Goal: Task Accomplishment & Management: Manage account settings

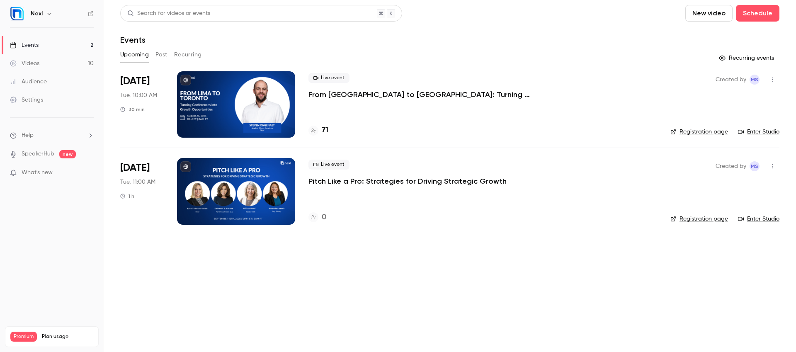
click at [34, 45] on div "Events" at bounding box center [24, 45] width 29 height 8
click at [773, 163] on button "button" at bounding box center [772, 166] width 13 height 13
click at [711, 227] on div "Duplicate" at bounding box center [740, 230] width 63 height 8
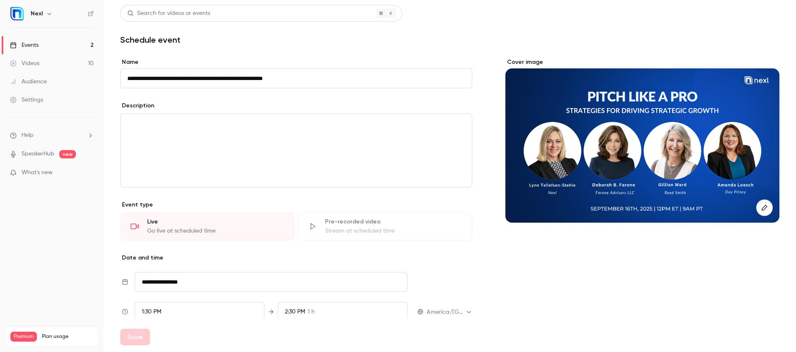
click at [32, 44] on div "Events" at bounding box center [24, 45] width 29 height 8
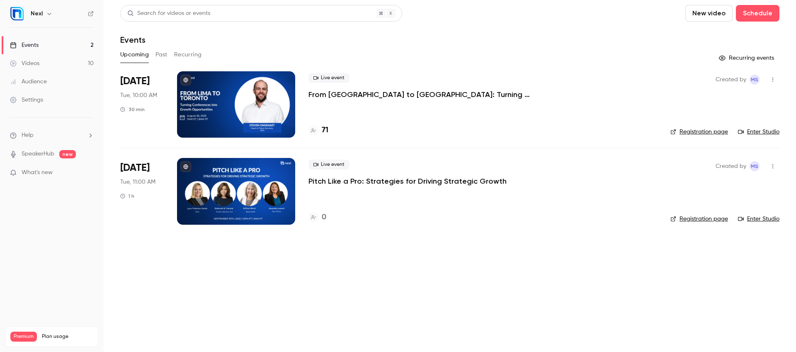
click at [334, 94] on p "From [GEOGRAPHIC_DATA] to [GEOGRAPHIC_DATA]: Turning Conferences into Growth Op…" at bounding box center [432, 95] width 249 height 10
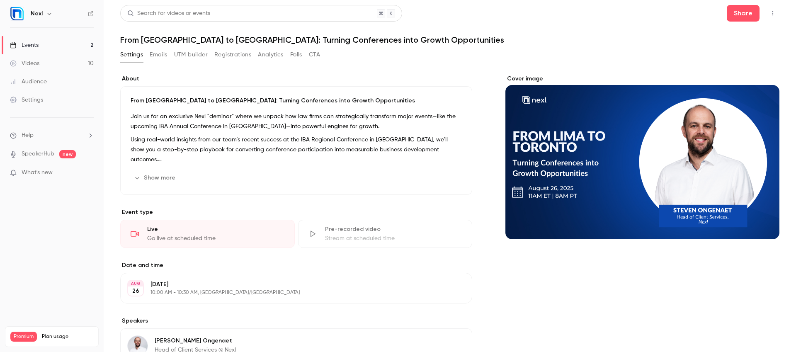
click at [235, 55] on button "Registrations" at bounding box center [232, 54] width 37 height 13
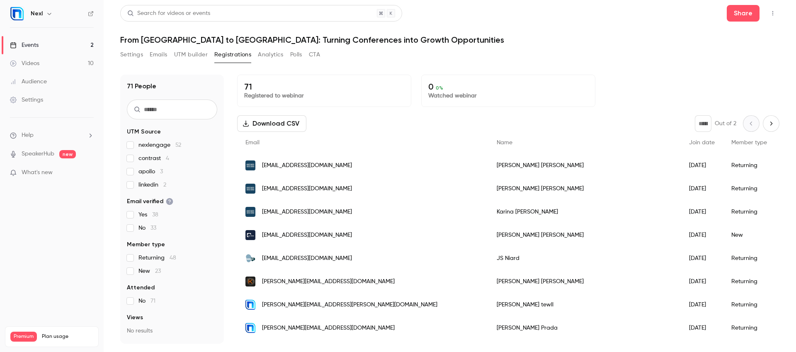
click at [36, 46] on div "Events" at bounding box center [24, 45] width 29 height 8
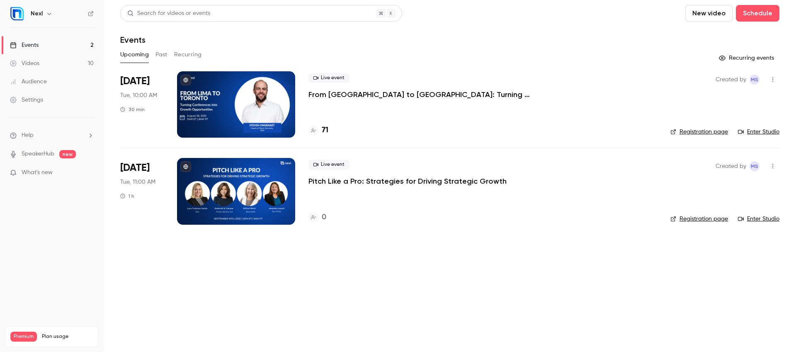
click at [166, 56] on button "Past" at bounding box center [161, 54] width 12 height 13
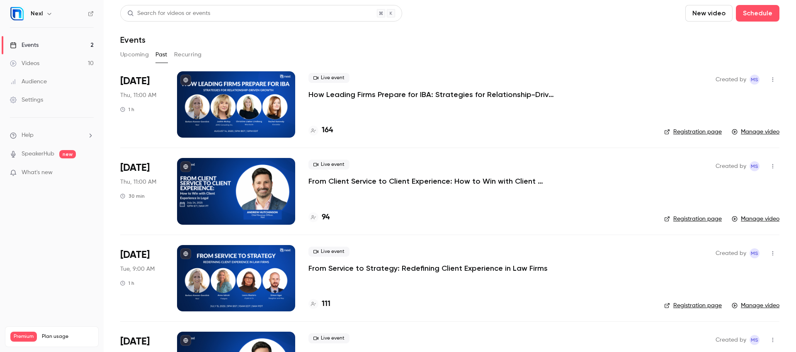
click at [335, 93] on p "How Leading Firms Prepare for IBA: Strategies for Relationship-Driven Growth" at bounding box center [432, 95] width 249 height 10
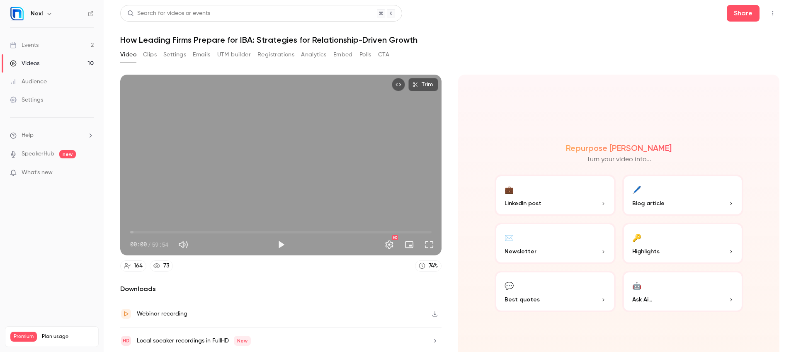
click at [317, 53] on button "Analytics" at bounding box center [314, 54] width 26 height 13
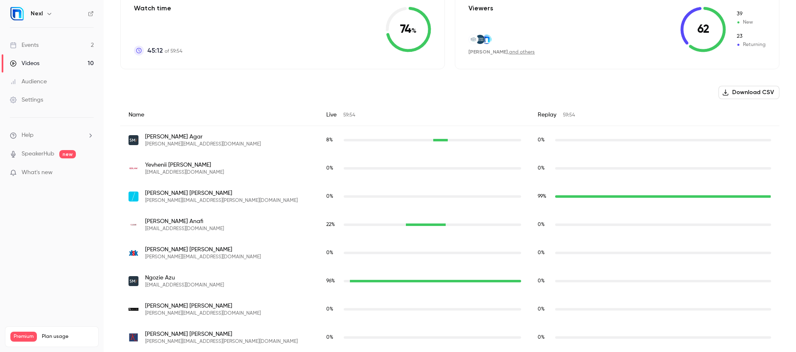
scroll to position [222, 0]
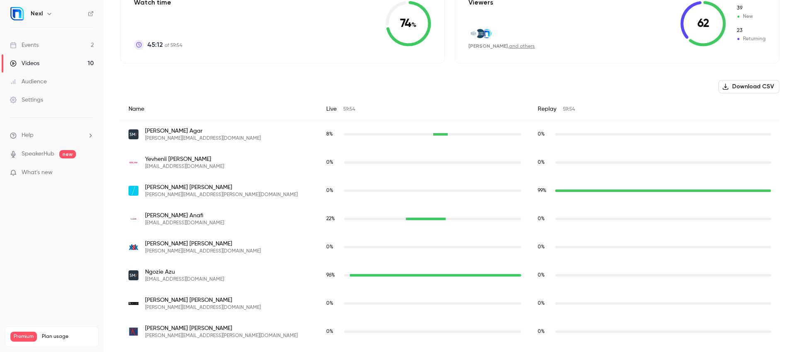
click at [400, 142] on div "8 %" at bounding box center [423, 134] width 211 height 29
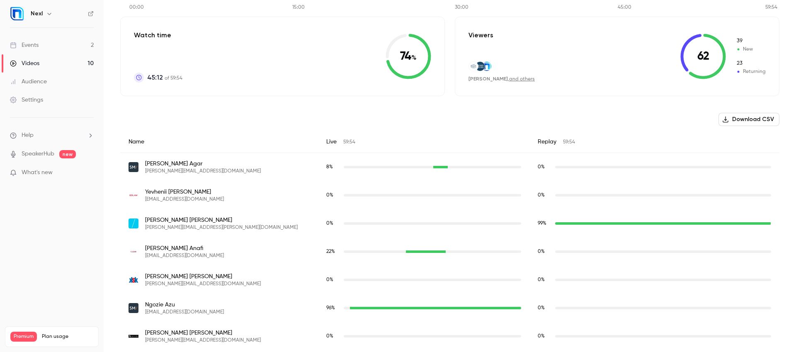
scroll to position [0, 0]
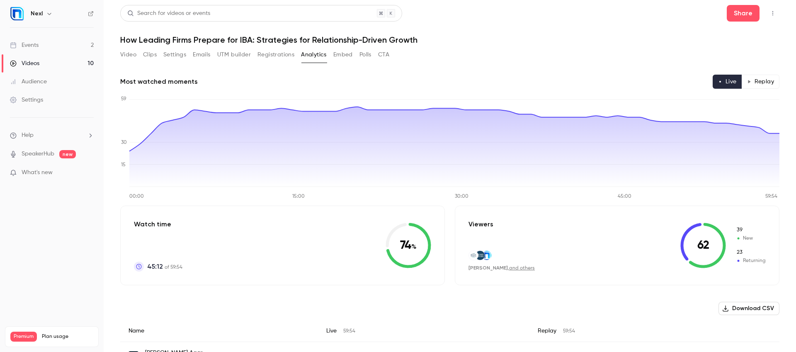
click at [281, 51] on button "Registrations" at bounding box center [275, 54] width 37 height 13
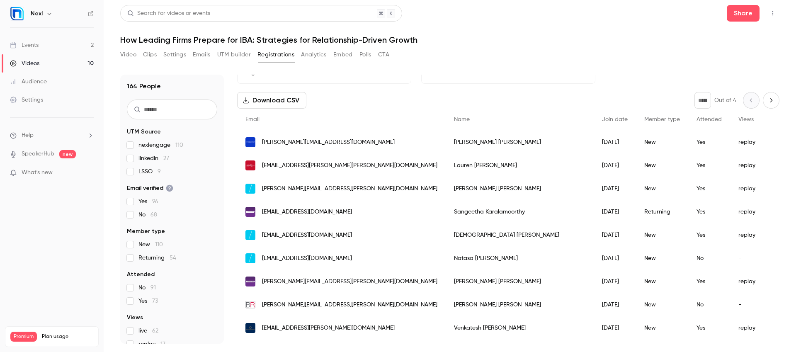
scroll to position [24, 0]
click at [569, 83] on div "164 Registered to webinar 73 45 % Watched webinar Download CSV * Out of 4 Email…" at bounding box center [508, 209] width 542 height 269
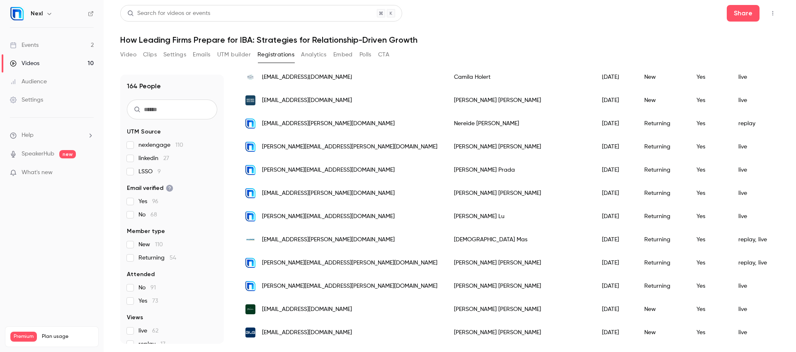
scroll to position [321, 0]
click at [30, 46] on div "Events" at bounding box center [24, 45] width 29 height 8
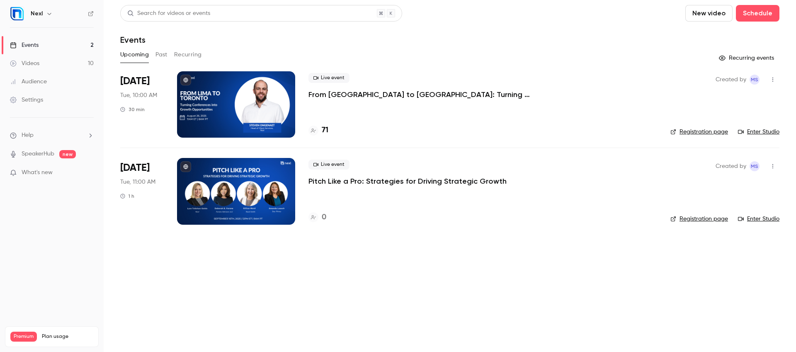
click at [773, 80] on icon "button" at bounding box center [772, 80] width 7 height 6
click at [510, 95] on div at bounding box center [398, 176] width 796 height 352
click at [759, 17] on button "Schedule" at bounding box center [758, 13] width 44 height 17
click at [744, 38] on div "One time event" at bounding box center [740, 36] width 63 height 8
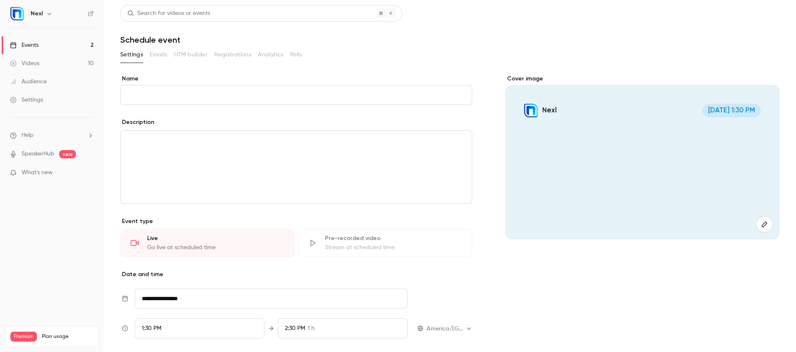
click at [29, 101] on div "Settings" at bounding box center [26, 100] width 33 height 8
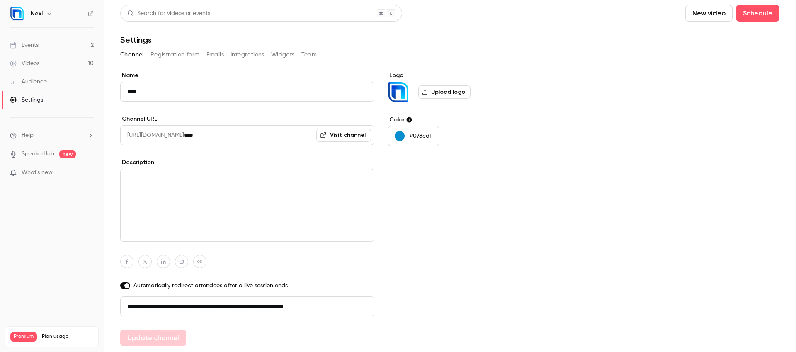
click at [178, 50] on button "Registration form" at bounding box center [174, 54] width 49 height 13
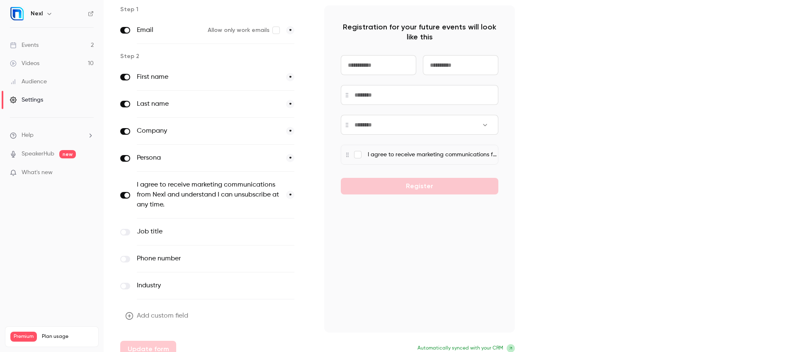
scroll to position [76, 0]
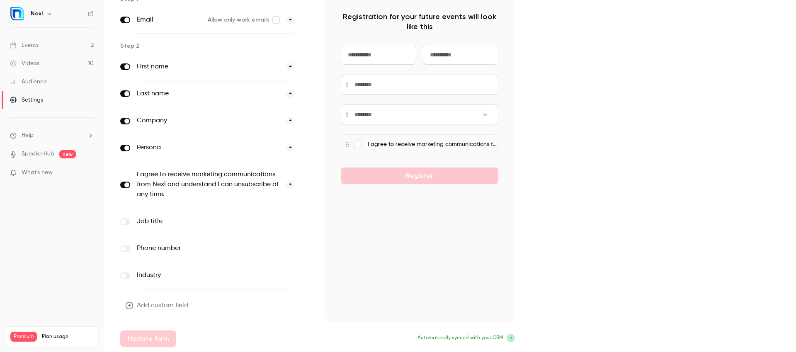
click at [178, 303] on button "Add custom field" at bounding box center [157, 305] width 75 height 17
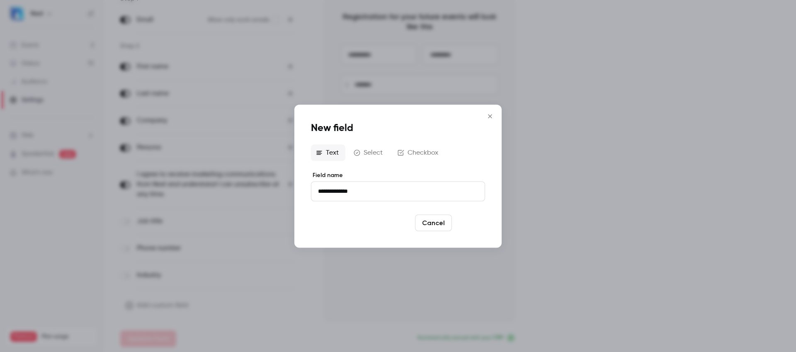
type input "**********"
click at [468, 221] on button "Save" at bounding box center [470, 222] width 30 height 17
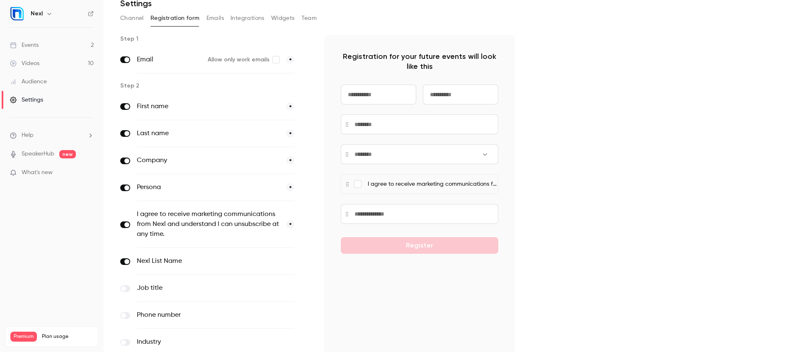
scroll to position [32, 0]
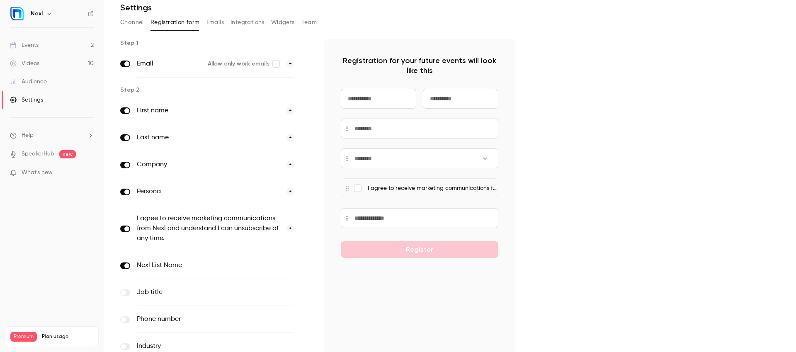
click at [304, 264] on icon "button" at bounding box center [305, 265] width 5 height 5
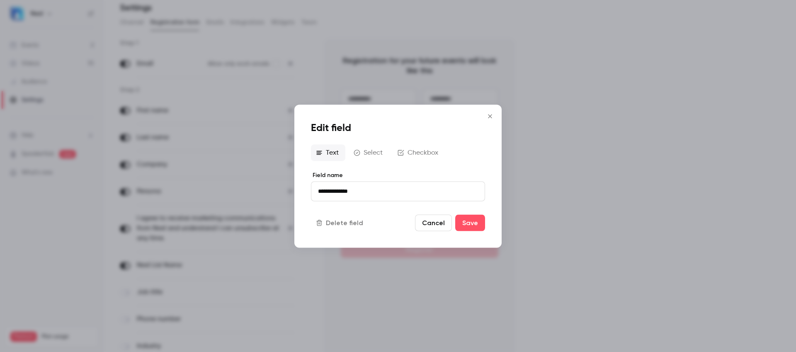
click at [410, 155] on button "Checkbox" at bounding box center [419, 152] width 52 height 17
click at [377, 148] on button "Select" at bounding box center [369, 152] width 41 height 17
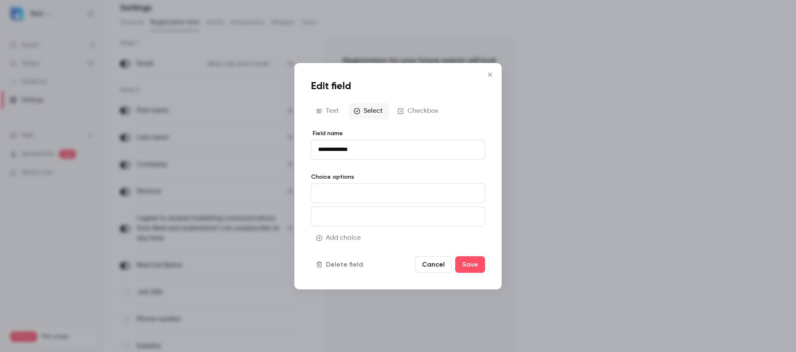
click at [329, 113] on button "Text" at bounding box center [328, 111] width 34 height 17
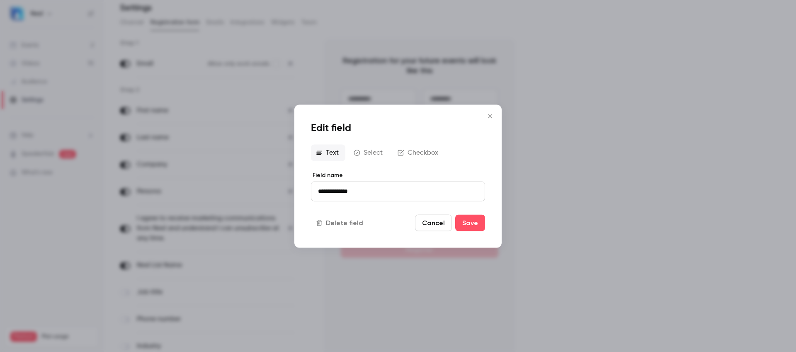
click at [434, 221] on button "Cancel" at bounding box center [433, 222] width 37 height 17
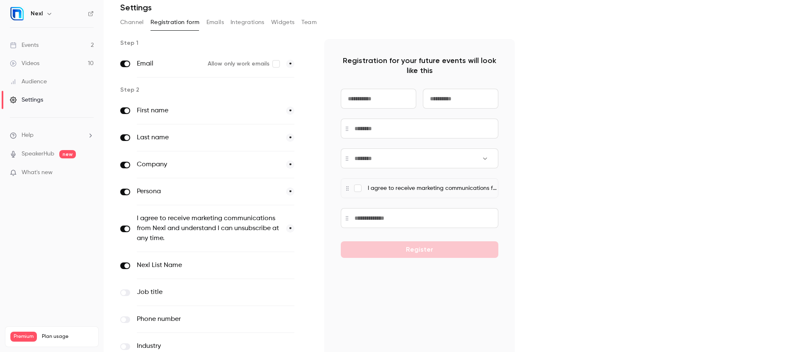
click at [285, 264] on button "optional" at bounding box center [281, 265] width 28 height 8
click at [303, 266] on icon "button" at bounding box center [305, 265] width 5 height 5
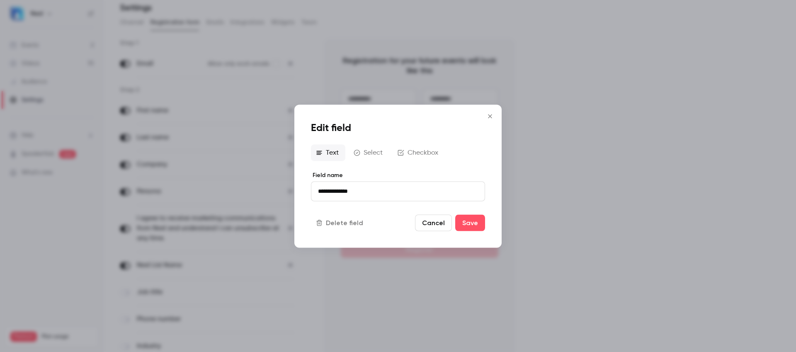
click at [350, 225] on button "Delete field" at bounding box center [340, 222] width 59 height 17
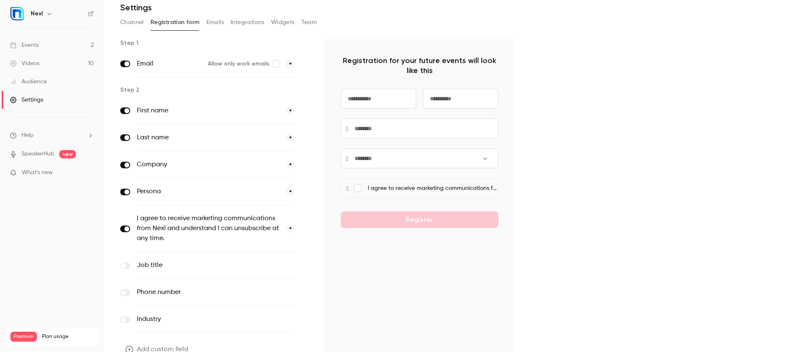
click at [41, 46] on link "Events 2" at bounding box center [52, 45] width 104 height 18
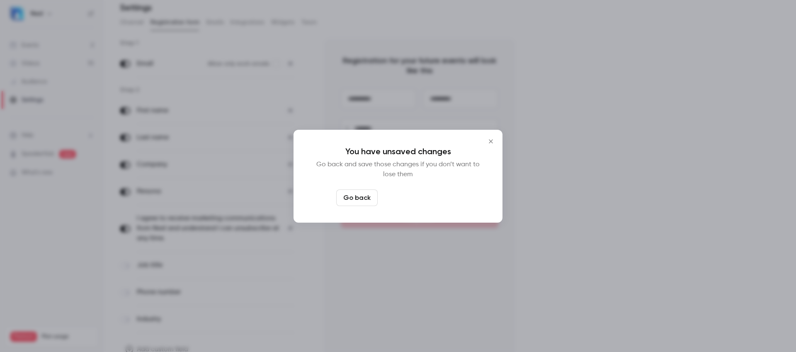
click at [417, 199] on button "Leave page anyway" at bounding box center [420, 197] width 79 height 17
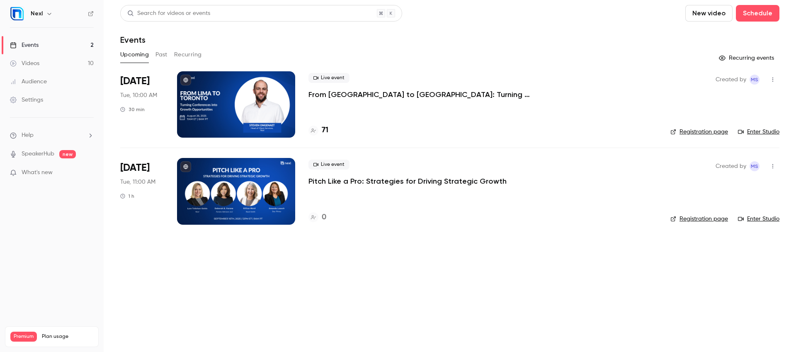
click at [366, 97] on p "From [GEOGRAPHIC_DATA] to [GEOGRAPHIC_DATA]: Turning Conferences into Growth Op…" at bounding box center [432, 95] width 249 height 10
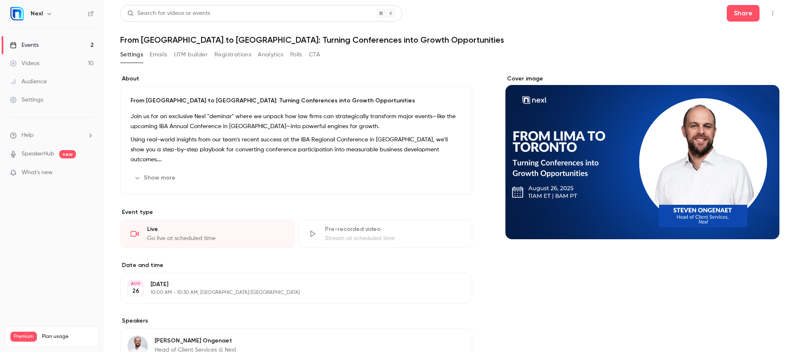
click at [234, 55] on button "Registrations" at bounding box center [232, 54] width 37 height 13
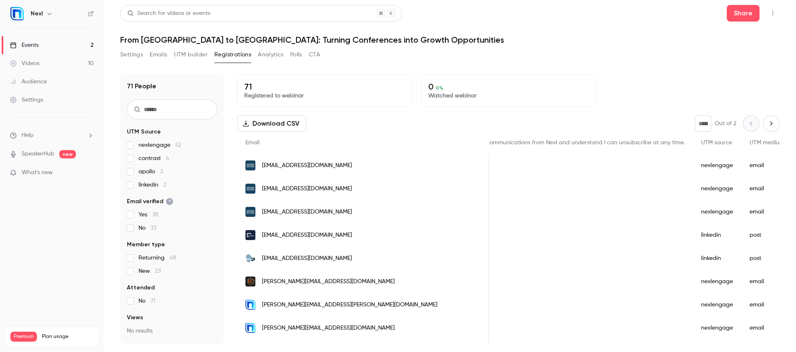
scroll to position [0, 691]
click at [184, 59] on button "UTM builder" at bounding box center [191, 54] width 34 height 13
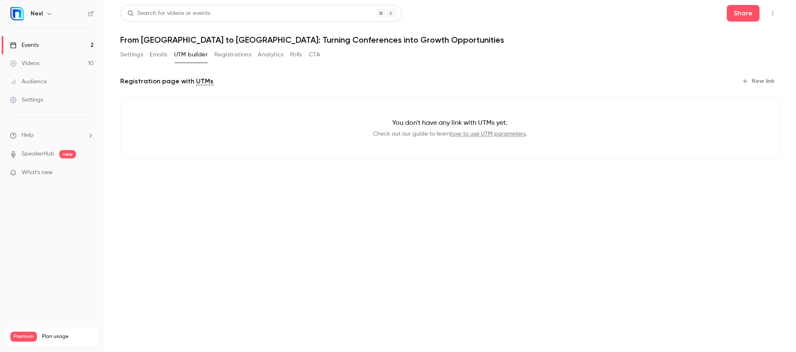
click at [762, 81] on button "New link" at bounding box center [758, 81] width 41 height 13
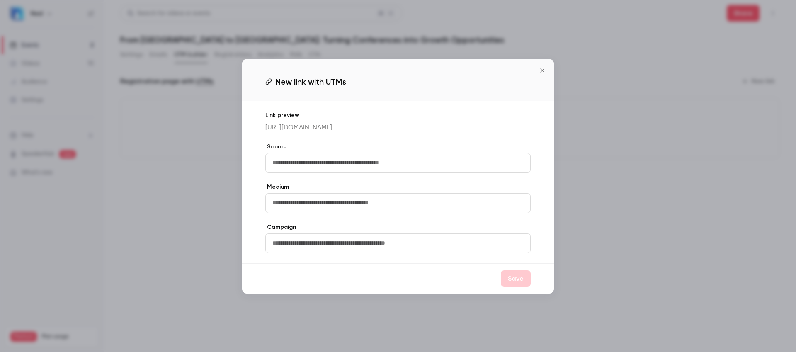
click at [541, 68] on icon "Close" at bounding box center [542, 70] width 10 height 7
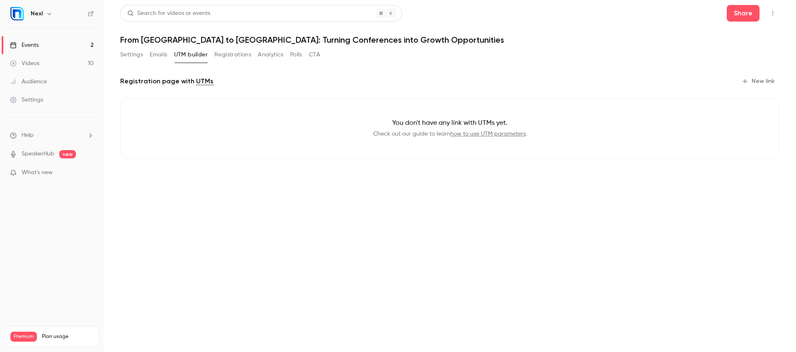
click at [25, 45] on div "Events" at bounding box center [24, 45] width 29 height 8
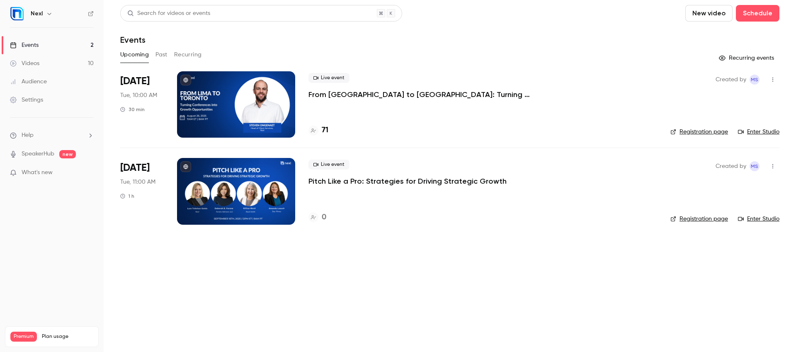
click at [330, 95] on p "From [GEOGRAPHIC_DATA] to [GEOGRAPHIC_DATA]: Turning Conferences into Growth Op…" at bounding box center [432, 95] width 249 height 10
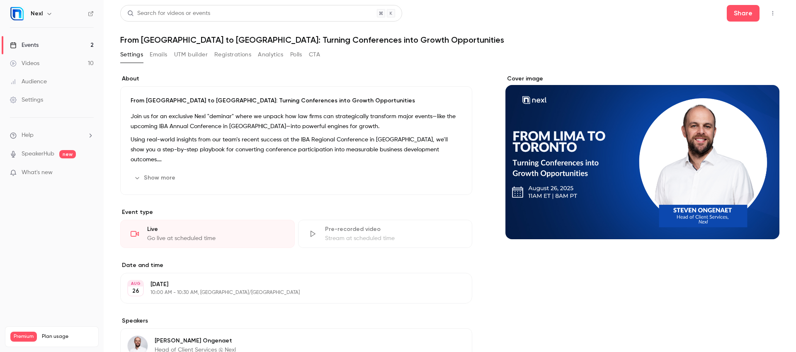
click at [238, 56] on button "Registrations" at bounding box center [232, 54] width 37 height 13
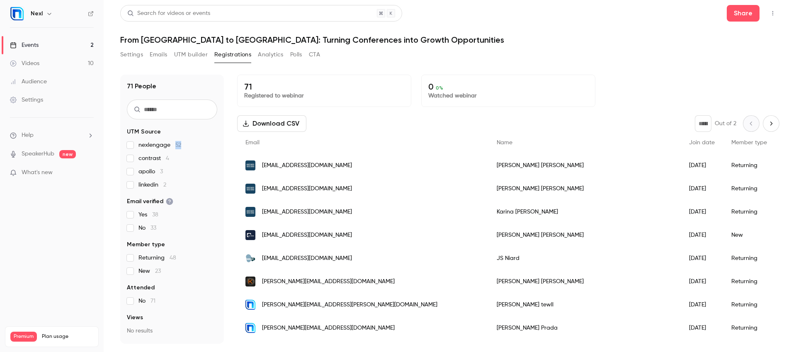
drag, startPoint x: 187, startPoint y: 146, endPoint x: 175, endPoint y: 146, distance: 12.9
click at [175, 146] on label "nexlengage 52" at bounding box center [172, 145] width 90 height 8
click at [179, 146] on span "52" at bounding box center [178, 145] width 6 height 6
click at [35, 44] on div "Events" at bounding box center [24, 45] width 29 height 8
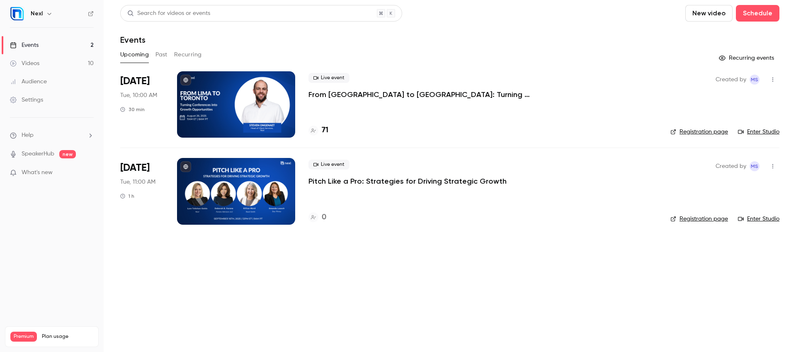
click at [159, 56] on button "Past" at bounding box center [161, 54] width 12 height 13
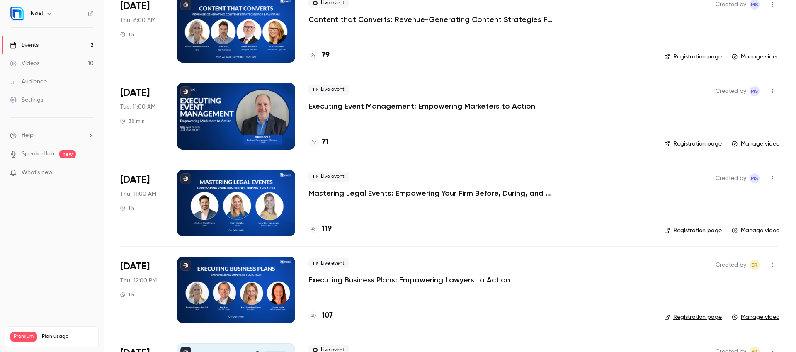
scroll to position [668, 0]
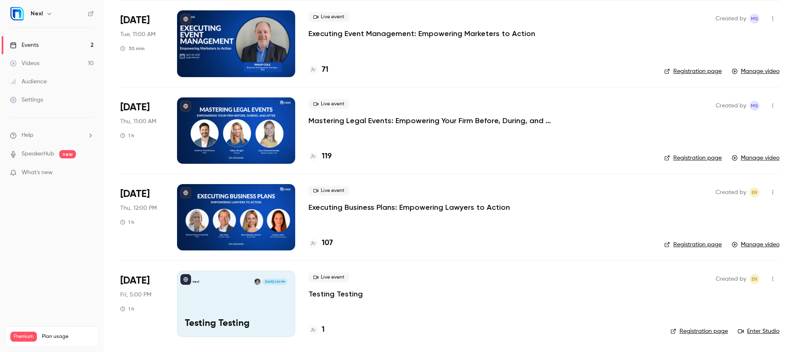
click at [367, 111] on div "Live event Mastering Legal Events: Empowering Your Firm Before, During, and Aft…" at bounding box center [479, 112] width 342 height 27
click at [367, 116] on p "Mastering Legal Events: Empowering Your Firm Before, During, and After" at bounding box center [432, 121] width 249 height 10
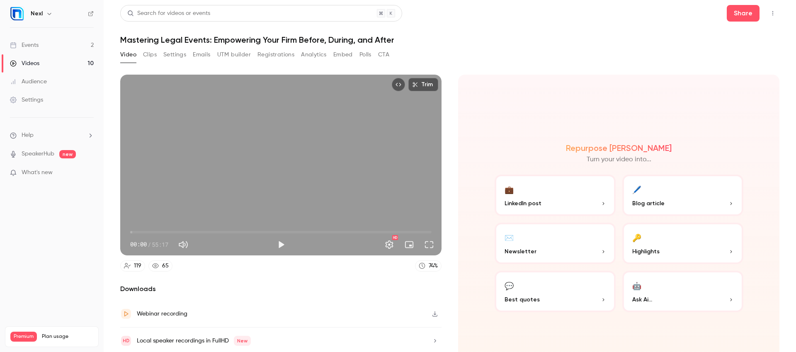
click at [274, 54] on button "Registrations" at bounding box center [275, 54] width 37 height 13
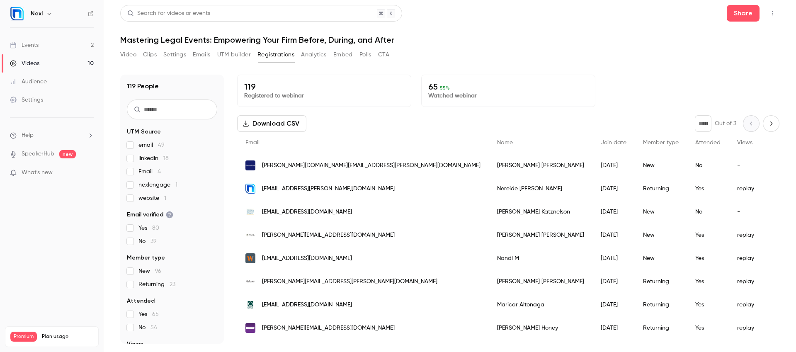
click at [35, 61] on div "Videos" at bounding box center [24, 63] width 29 height 8
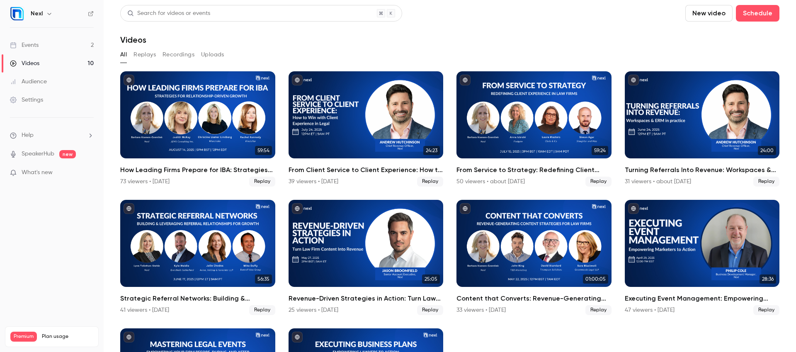
click at [43, 98] on link "Settings" at bounding box center [52, 100] width 104 height 18
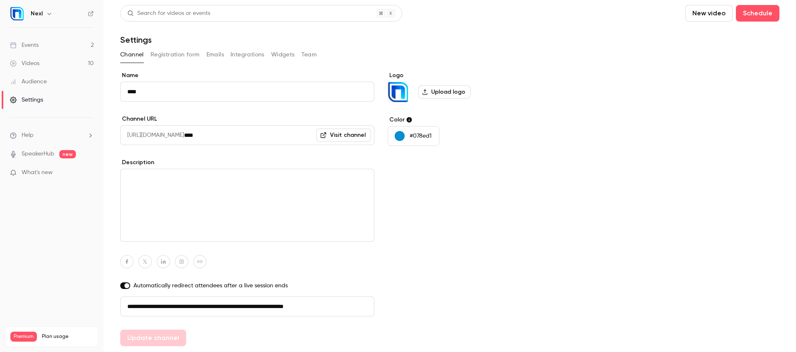
click at [257, 55] on button "Integrations" at bounding box center [247, 54] width 34 height 13
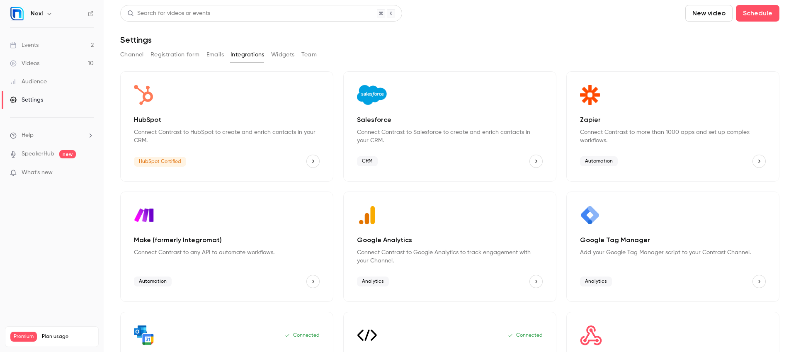
click at [36, 42] on div "Events" at bounding box center [24, 45] width 29 height 8
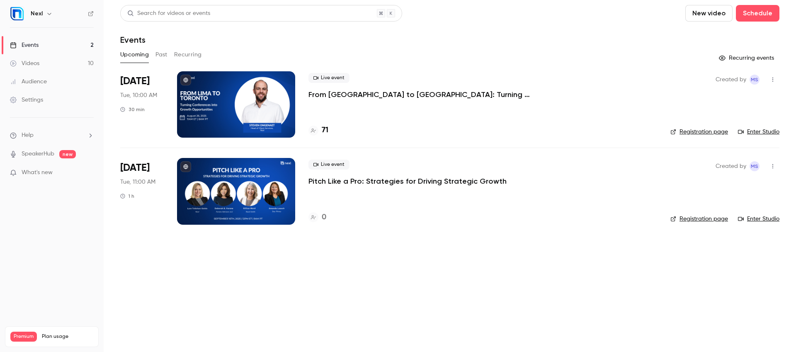
click at [360, 182] on p "Pitch Like a Pro: Strategies for Driving Strategic Growth" at bounding box center [407, 181] width 198 height 10
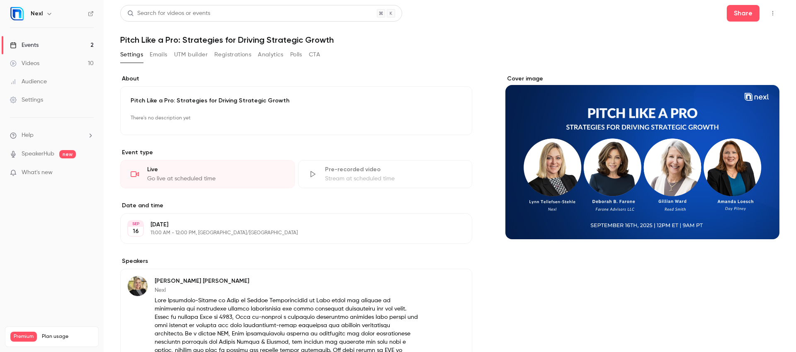
click at [436, 116] on icon "button" at bounding box center [439, 118] width 7 height 7
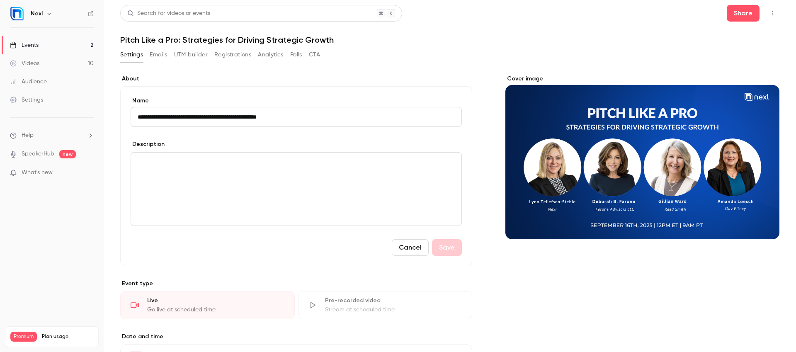
drag, startPoint x: 348, startPoint y: 115, endPoint x: 111, endPoint y: 102, distance: 237.5
click at [111, 102] on main "**********" at bounding box center [450, 176] width 692 height 352
type input "**********"
click at [178, 180] on div "editor" at bounding box center [296, 189] width 330 height 73
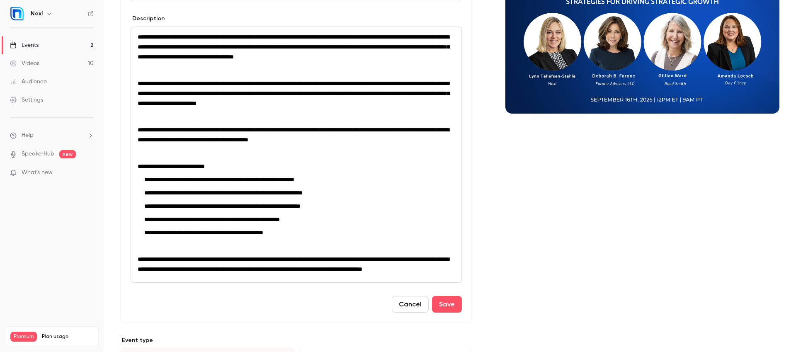
scroll to position [164, 0]
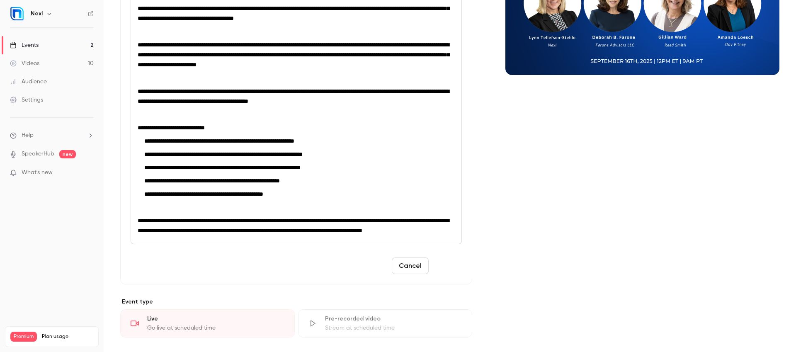
click at [439, 274] on button "Save" at bounding box center [447, 265] width 30 height 17
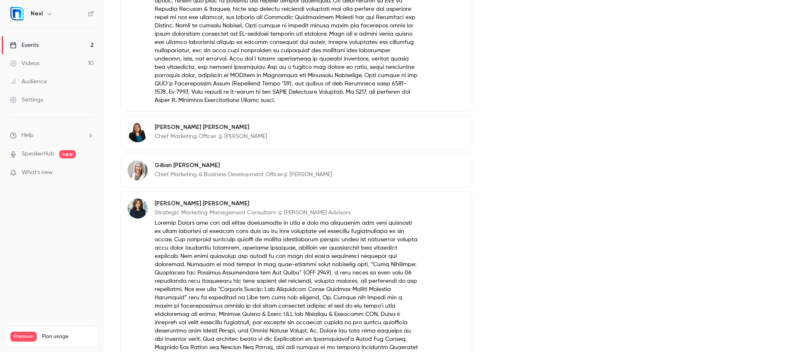
scroll to position [423, 0]
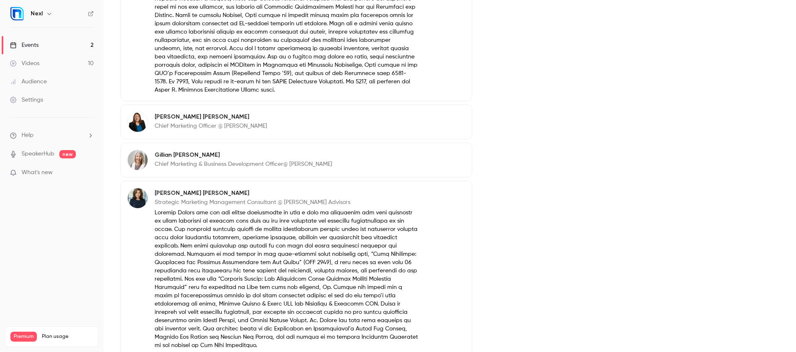
click at [41, 46] on link "Events 2" at bounding box center [52, 45] width 104 height 18
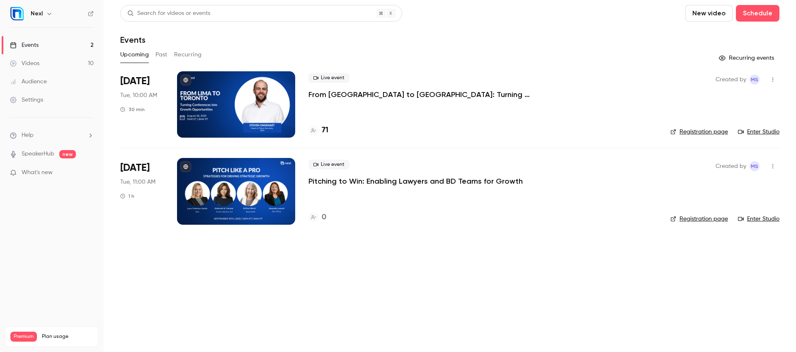
click at [762, 22] on header "Search for videos or events New video Schedule Events" at bounding box center [449, 25] width 659 height 40
click at [762, 18] on button "Schedule" at bounding box center [758, 13] width 44 height 17
click at [731, 36] on div "One time event" at bounding box center [740, 36] width 63 height 8
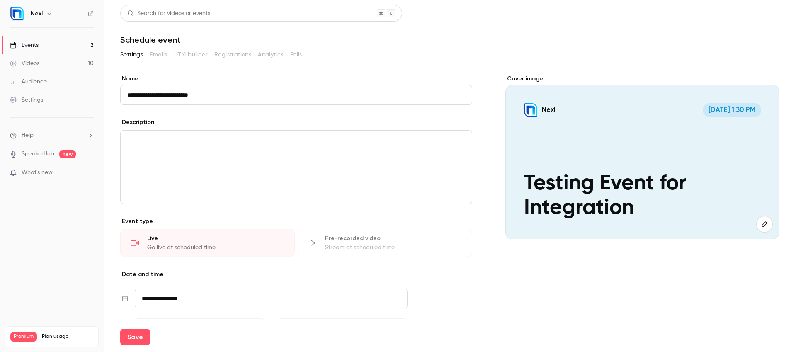
type input "**********"
click at [122, 298] on icon at bounding box center [125, 298] width 6 height 7
click at [160, 301] on input "**********" at bounding box center [271, 299] width 273 height 20
click at [231, 251] on div "29" at bounding box center [234, 249] width 13 height 12
type input "**********"
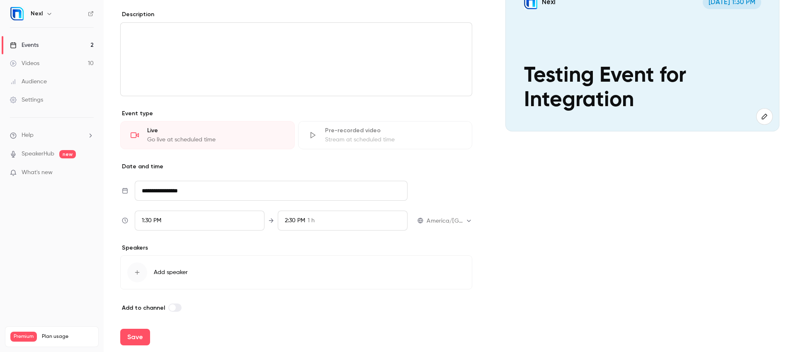
scroll to position [112, 0]
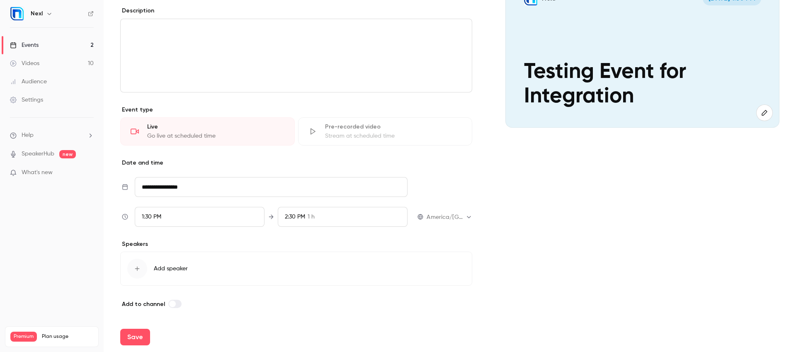
click at [197, 220] on div "1:30 PM" at bounding box center [200, 217] width 130 height 20
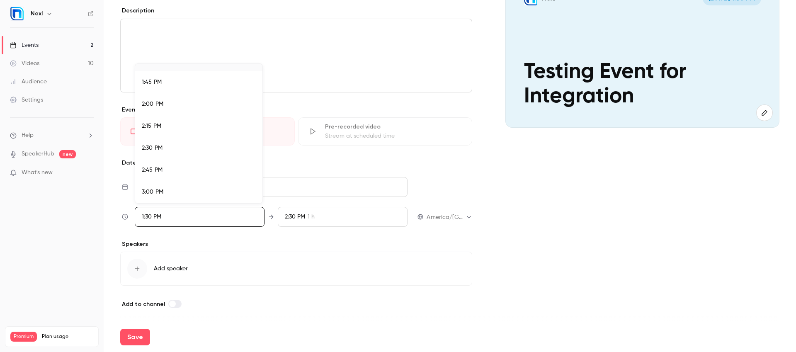
scroll to position [1241, 0]
click at [223, 151] on div "3:00 PM" at bounding box center [199, 152] width 114 height 9
click at [277, 231] on div at bounding box center [398, 176] width 796 height 352
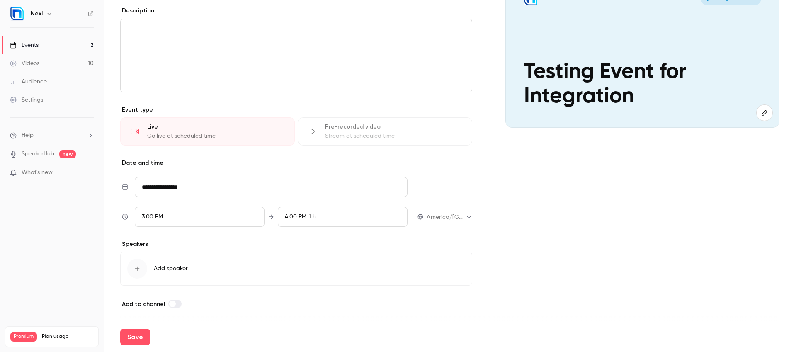
click at [182, 267] on span "Add speaker" at bounding box center [171, 268] width 34 height 8
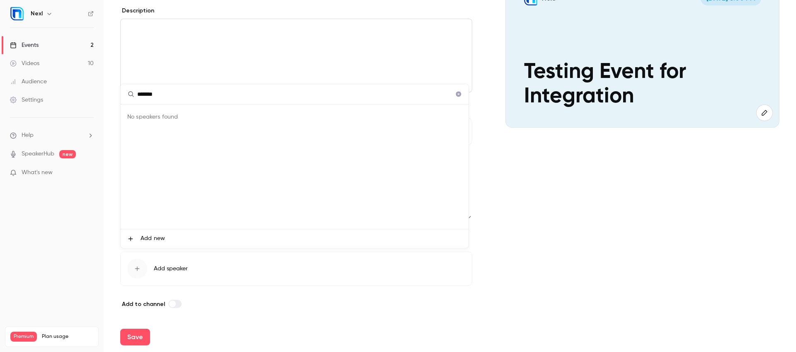
type input "*******"
click at [146, 238] on span "Add new" at bounding box center [153, 238] width 24 height 9
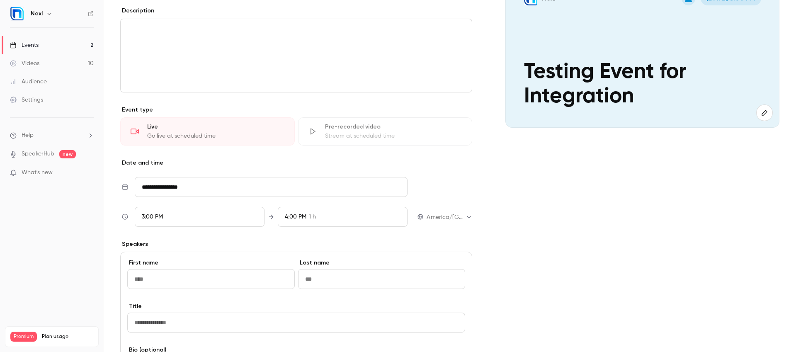
drag, startPoint x: 169, startPoint y: 279, endPoint x: 172, endPoint y: 274, distance: 5.9
click at [169, 279] on input "First name" at bounding box center [210, 279] width 167 height 20
type input "*******"
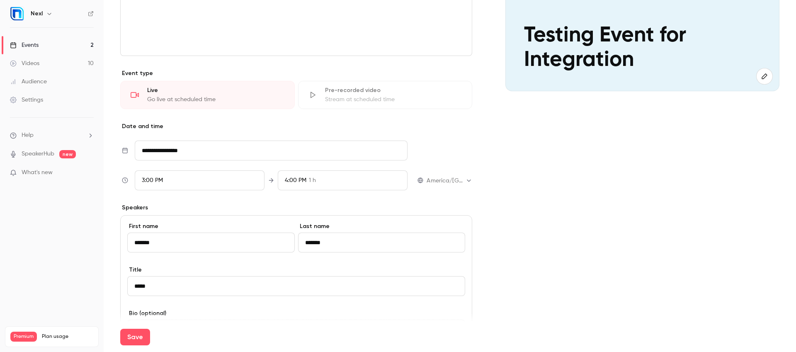
scroll to position [238, 0]
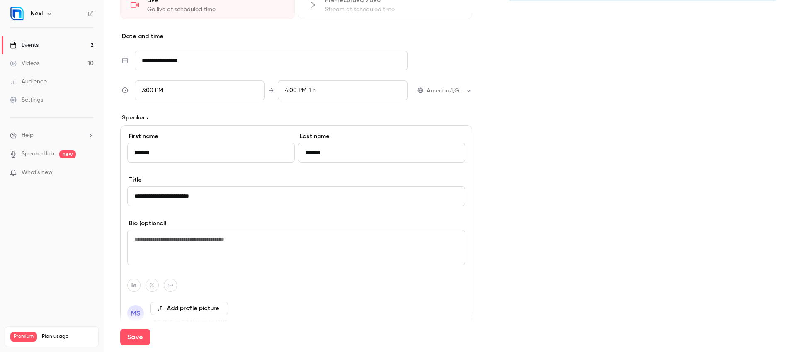
click at [199, 193] on input "**********" at bounding box center [296, 196] width 338 height 20
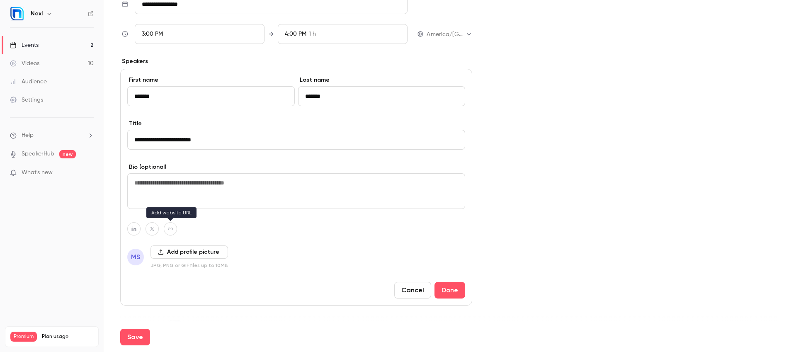
scroll to position [296, 0]
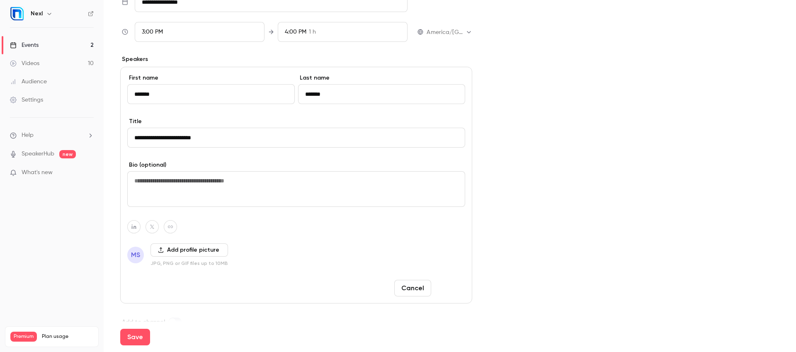
type input "**********"
click at [448, 291] on button "Done" at bounding box center [449, 288] width 31 height 17
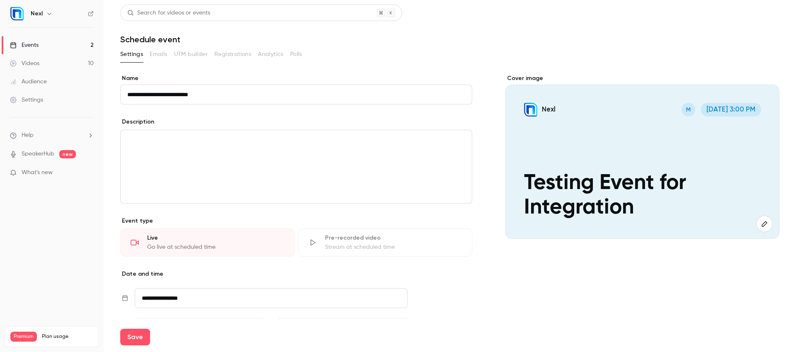
scroll to position [0, 0]
click at [143, 346] on div "Save" at bounding box center [449, 337] width 659 height 30
click at [143, 340] on button "Save" at bounding box center [135, 337] width 30 height 17
type input "**********"
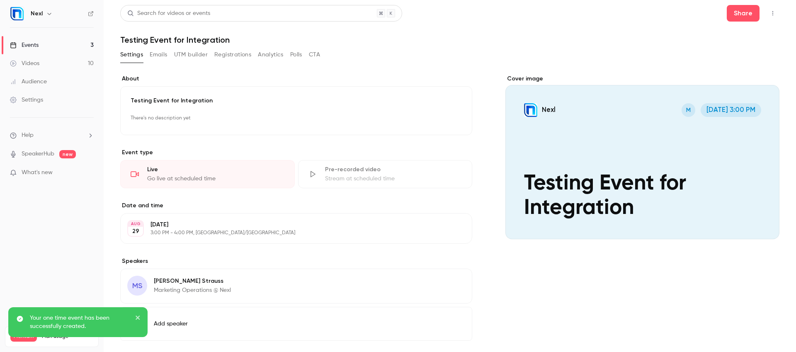
click at [184, 121] on p "There's no description yet" at bounding box center [296, 118] width 331 height 13
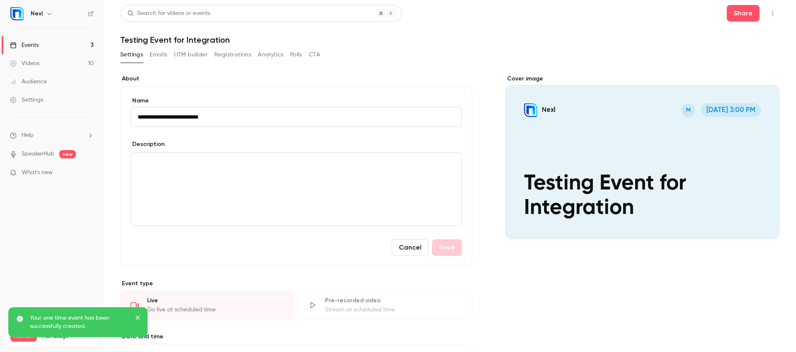
click at [184, 121] on input "**********" at bounding box center [296, 117] width 331 height 20
click at [201, 170] on div "editor" at bounding box center [296, 189] width 330 height 73
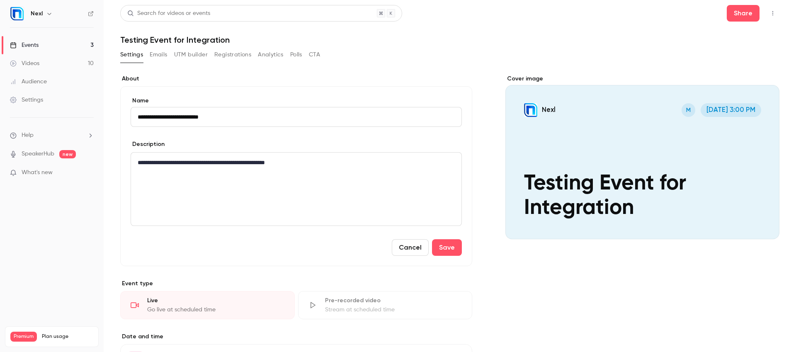
click at [265, 160] on p "**********" at bounding box center [295, 163] width 314 height 10
click at [444, 255] on button "Save" at bounding box center [447, 247] width 30 height 17
click at [443, 254] on button "Save" at bounding box center [447, 247] width 30 height 17
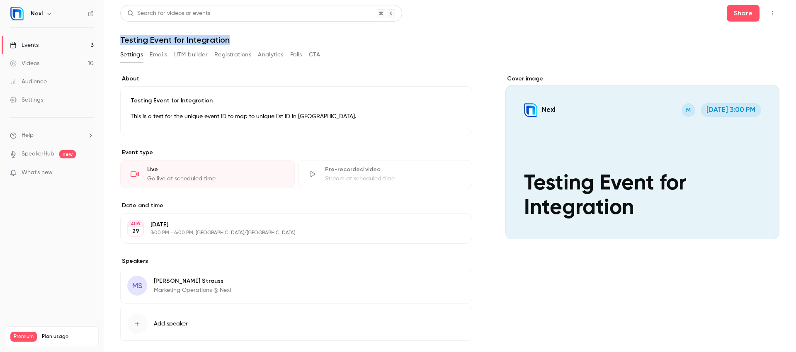
drag, startPoint x: 230, startPoint y: 41, endPoint x: 122, endPoint y: 42, distance: 108.6
click at [122, 42] on h1 "Testing Event for Integration" at bounding box center [449, 40] width 659 height 10
drag, startPoint x: 120, startPoint y: 40, endPoint x: 230, endPoint y: 42, distance: 110.3
click at [228, 42] on h1 "Testing Event for Integration" at bounding box center [449, 40] width 659 height 10
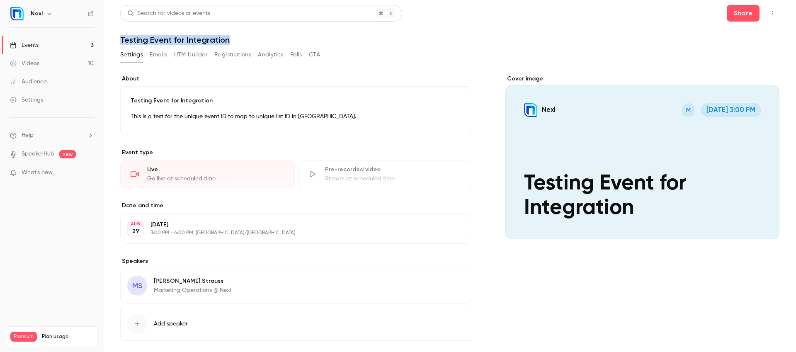
click at [230, 42] on h1 "Testing Event for Integration" at bounding box center [449, 40] width 659 height 10
drag, startPoint x: 230, startPoint y: 41, endPoint x: 123, endPoint y: 45, distance: 107.4
click at [123, 49] on div "**********" at bounding box center [449, 196] width 659 height 382
drag, startPoint x: 123, startPoint y: 45, endPoint x: 121, endPoint y: 41, distance: 4.3
click at [121, 41] on div "**********" at bounding box center [449, 196] width 659 height 382
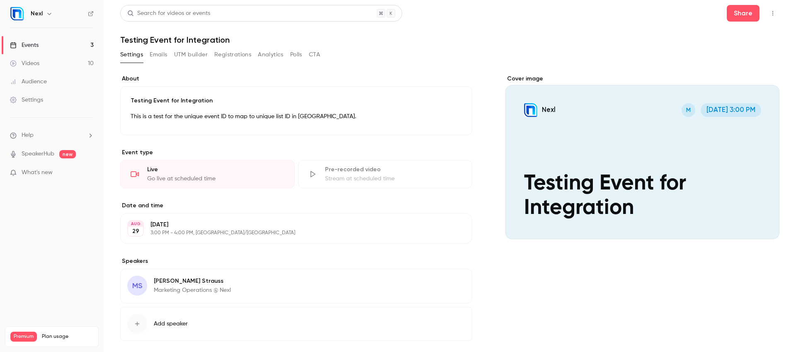
click at [121, 41] on h1 "Testing Event for Integration" at bounding box center [449, 40] width 659 height 10
copy div "Testing Event for Integration Settings Emails UTM builder Registrations Analyti…"
click at [270, 53] on button "Analytics" at bounding box center [271, 54] width 26 height 13
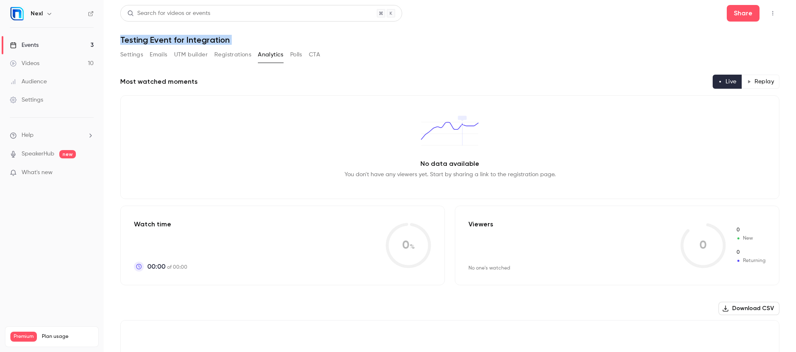
click at [312, 55] on button "CTA" at bounding box center [314, 54] width 11 height 13
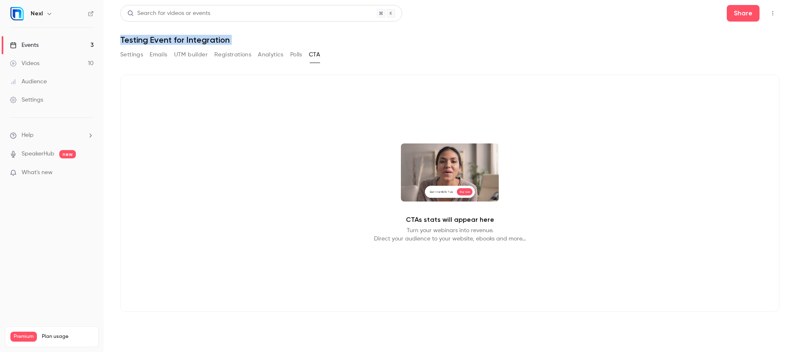
click at [292, 54] on button "Polls" at bounding box center [296, 54] width 12 height 13
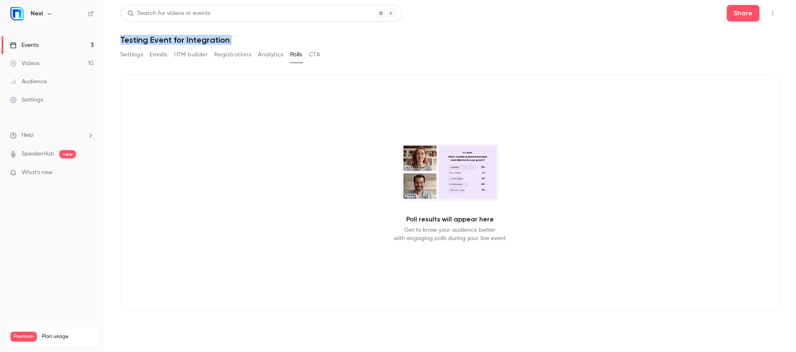
click at [157, 57] on button "Emails" at bounding box center [158, 54] width 17 height 13
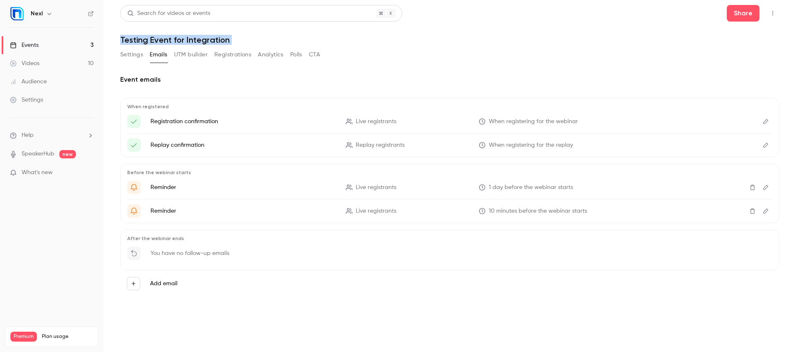
click at [129, 57] on button "Settings" at bounding box center [131, 54] width 23 height 13
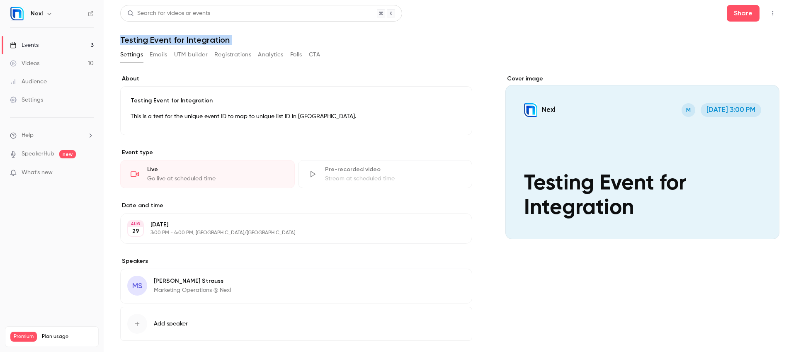
click at [766, 18] on button "button" at bounding box center [772, 13] width 13 height 13
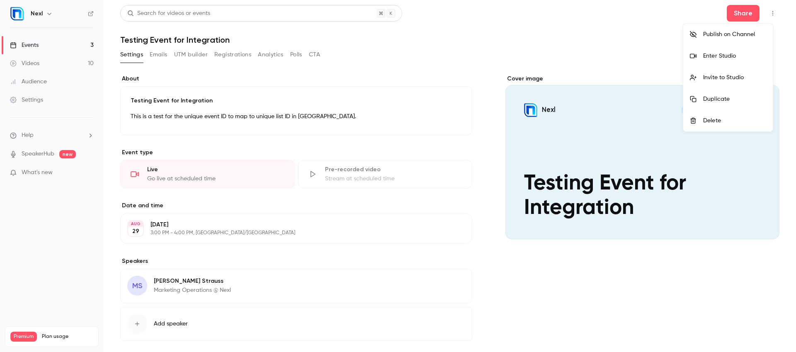
click at [34, 136] on div at bounding box center [398, 176] width 796 height 352
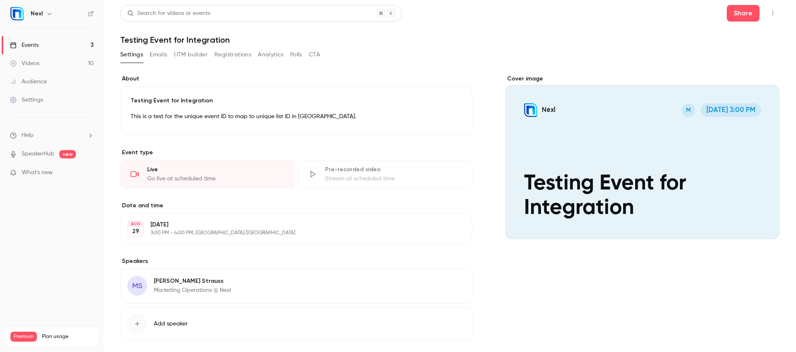
click at [34, 97] on div "Settings" at bounding box center [26, 100] width 33 height 8
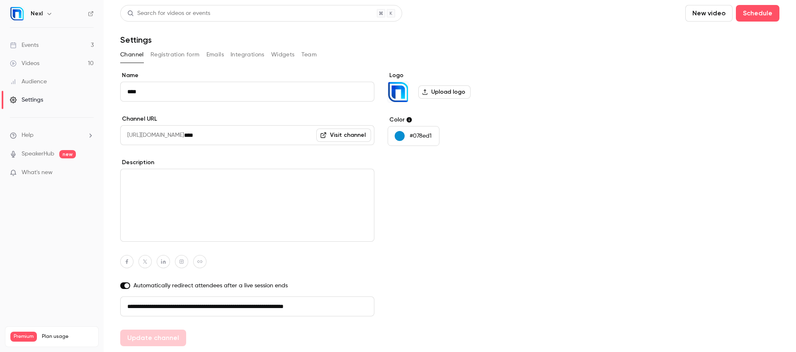
click at [308, 55] on button "Team" at bounding box center [309, 54] width 16 height 13
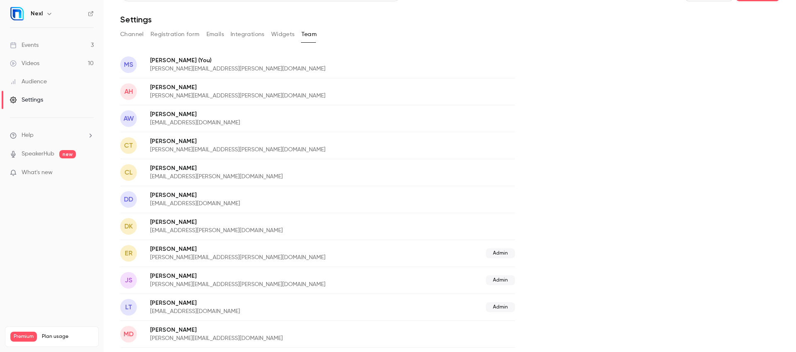
scroll to position [48, 0]
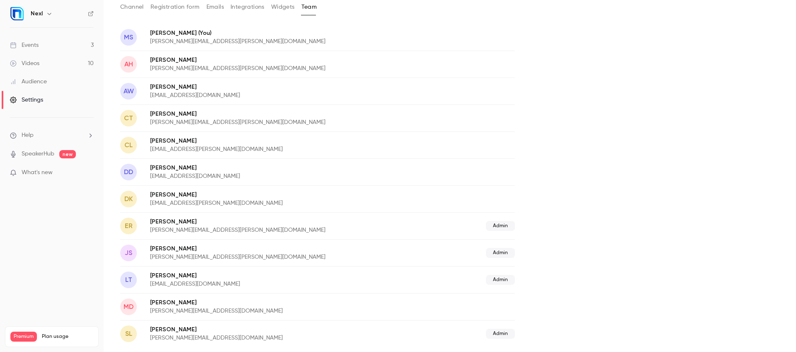
click at [217, 166] on p "[PERSON_NAME]" at bounding box center [264, 168] width 228 height 8
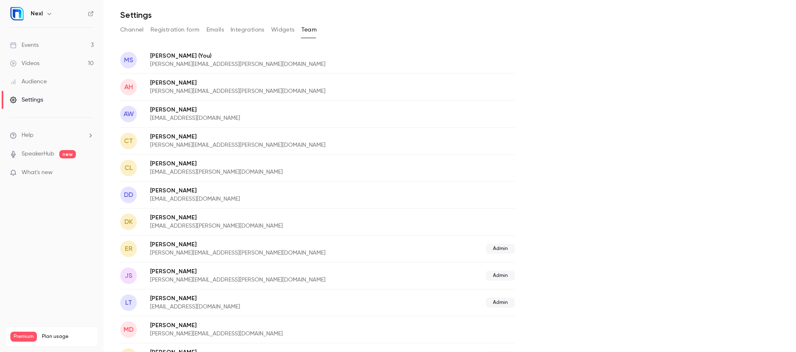
scroll to position [0, 0]
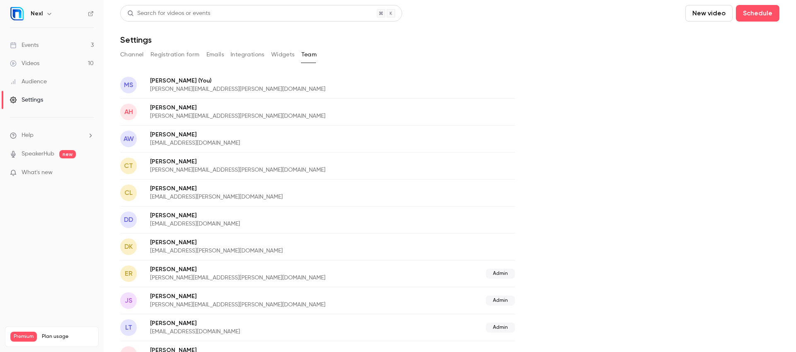
click at [510, 271] on span "Admin" at bounding box center [500, 274] width 29 height 10
click at [483, 274] on div "Admin" at bounding box center [460, 274] width 109 height 10
click at [46, 12] on icon "button" at bounding box center [49, 13] width 7 height 7
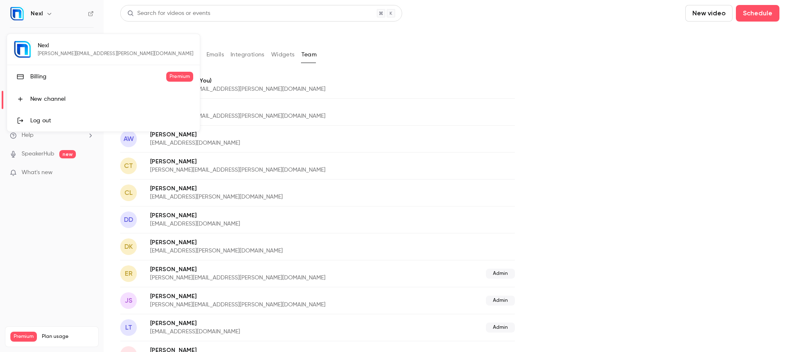
click at [64, 190] on div at bounding box center [398, 176] width 796 height 352
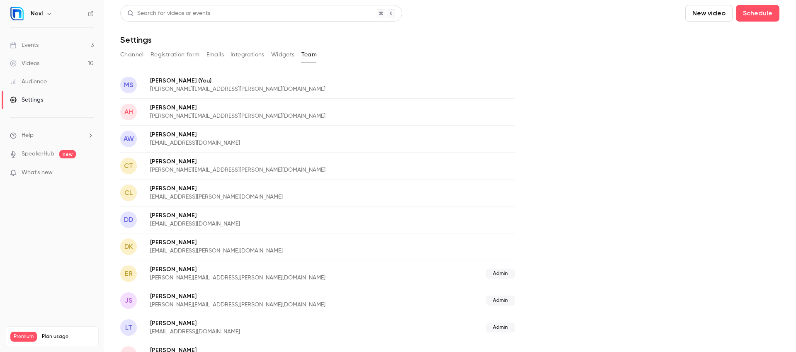
click at [47, 85] on link "Audience" at bounding box center [52, 82] width 104 height 18
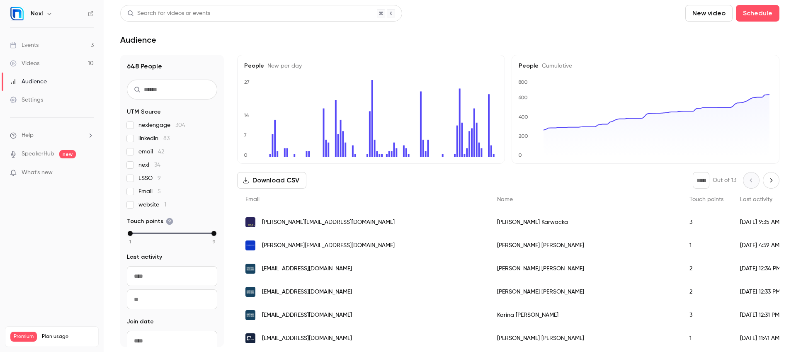
click at [45, 134] on li "Help" at bounding box center [52, 135] width 84 height 9
click at [45, 174] on div at bounding box center [398, 176] width 796 height 352
click at [29, 96] on div "Settings" at bounding box center [26, 100] width 33 height 8
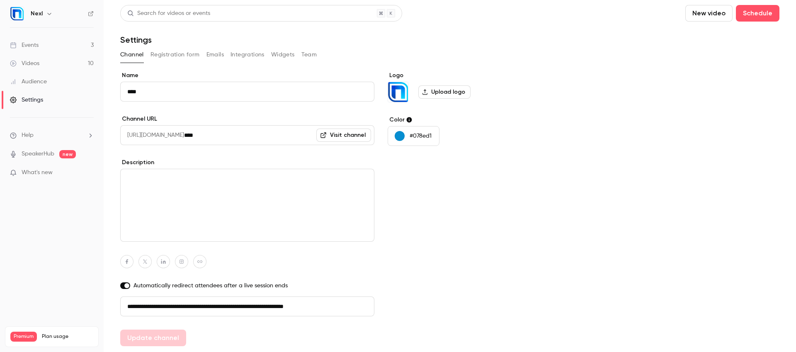
click at [302, 52] on button "Team" at bounding box center [309, 54] width 16 height 13
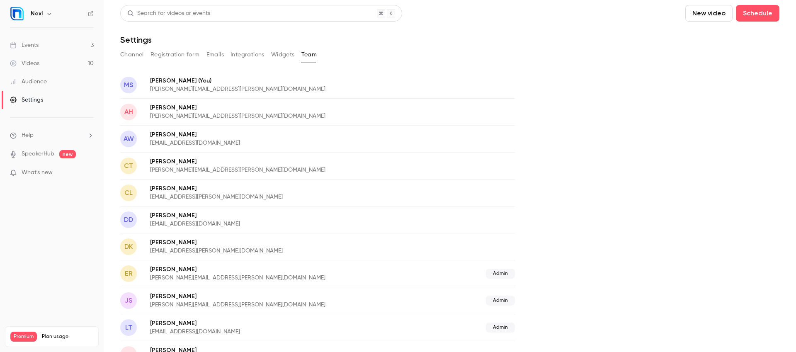
click at [290, 51] on button "Widgets" at bounding box center [283, 54] width 24 height 13
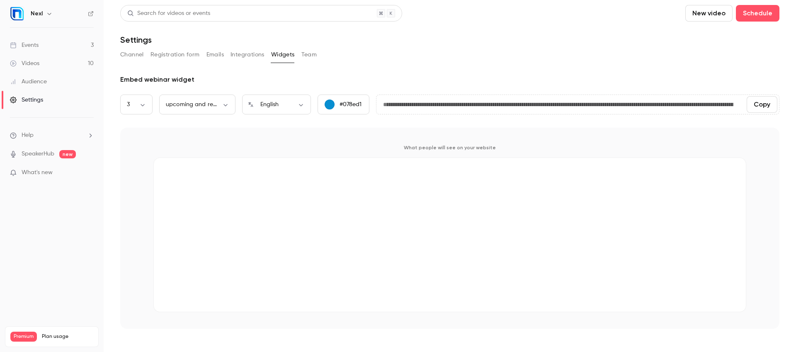
click at [239, 55] on button "Integrations" at bounding box center [247, 54] width 34 height 13
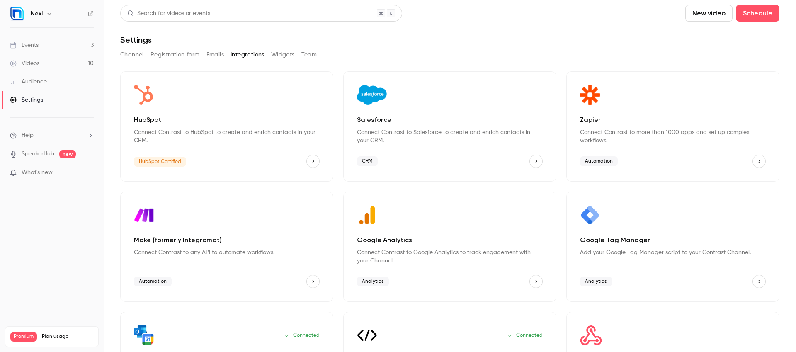
click at [210, 57] on button "Emails" at bounding box center [214, 54] width 17 height 13
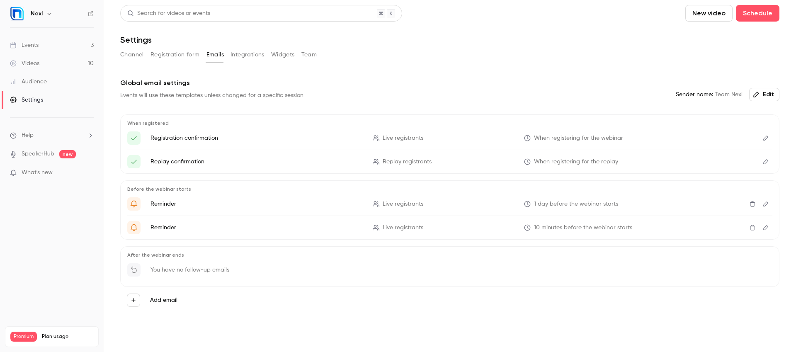
click at [165, 58] on button "Registration form" at bounding box center [174, 54] width 49 height 13
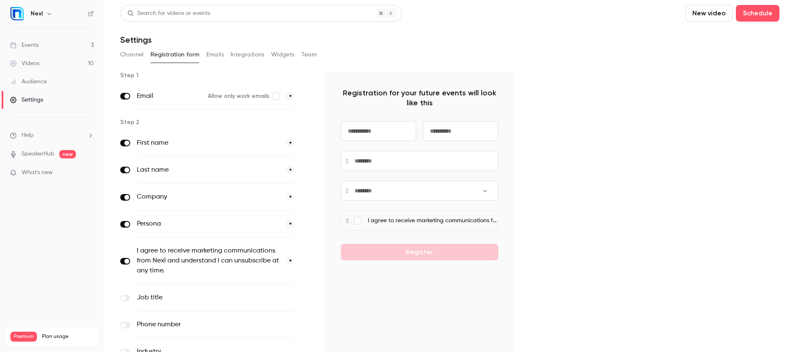
click at [127, 58] on button "Channel" at bounding box center [132, 54] width 24 height 13
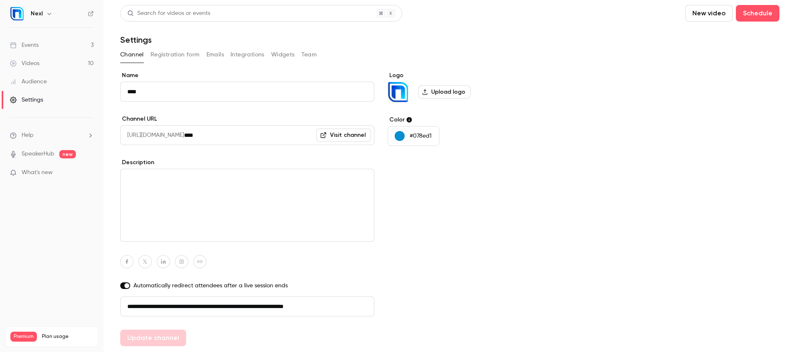
click at [304, 57] on button "Team" at bounding box center [309, 54] width 16 height 13
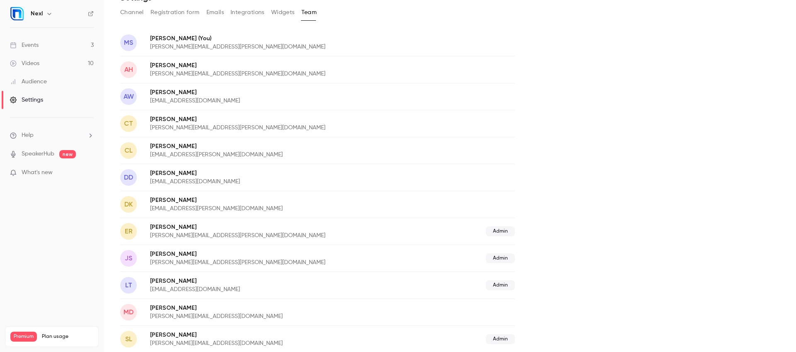
scroll to position [48, 0]
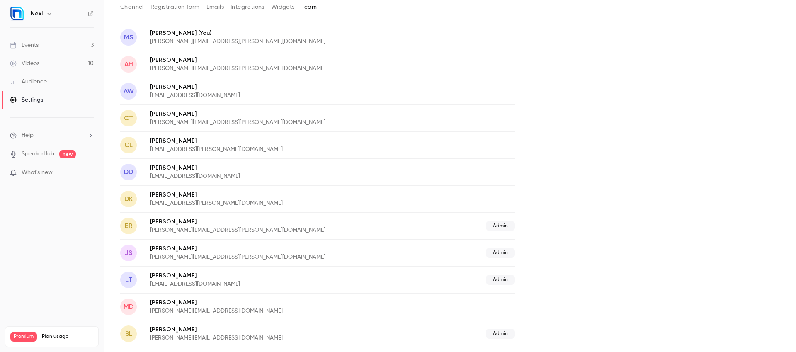
click at [477, 255] on div "Admin" at bounding box center [460, 253] width 109 height 10
click at [187, 247] on p "[PERSON_NAME]" at bounding box center [278, 249] width 256 height 8
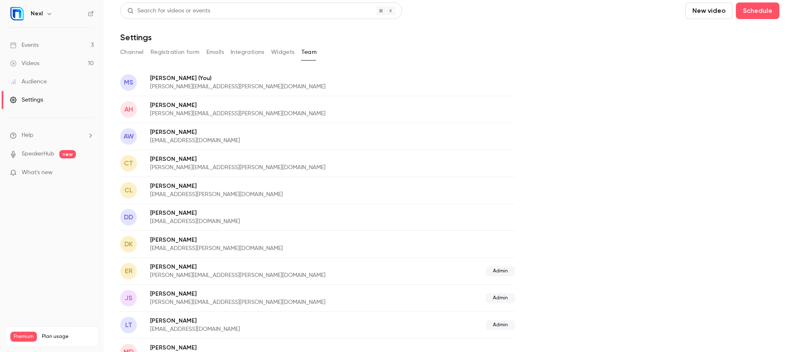
scroll to position [0, 0]
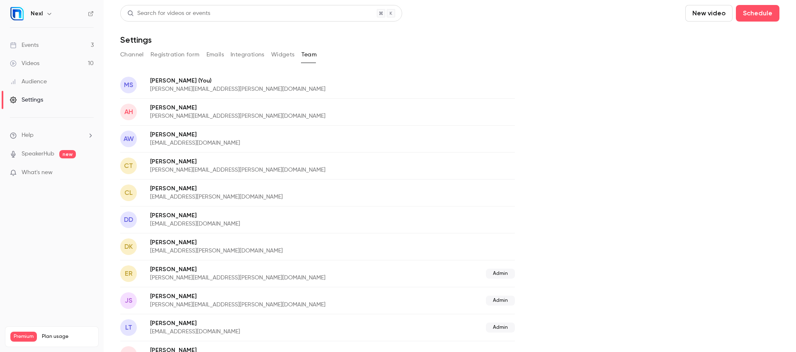
click at [243, 183] on div "[PERSON_NAME] Laubscher [EMAIL_ADDRESS][PERSON_NAME][DOMAIN_NAME]" at bounding box center [317, 192] width 395 height 27
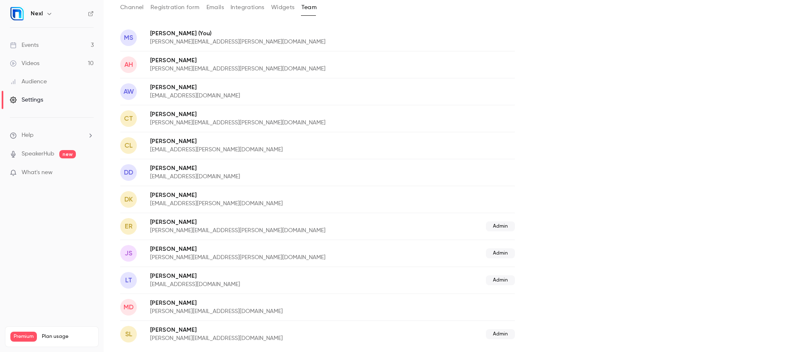
scroll to position [48, 0]
click at [34, 80] on div "Audience" at bounding box center [28, 82] width 37 height 8
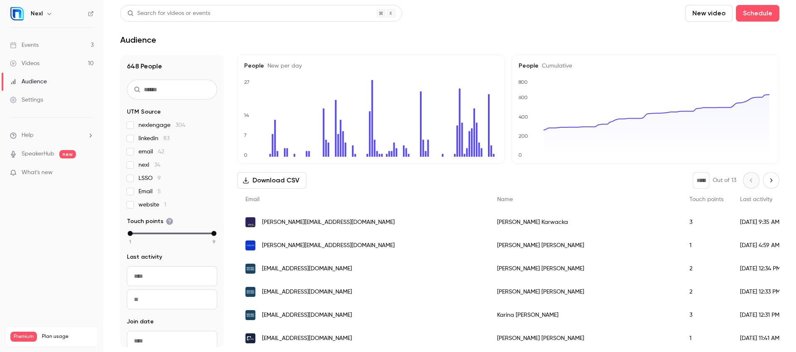
click at [347, 245] on div "[PERSON_NAME][EMAIL_ADDRESS][DOMAIN_NAME]" at bounding box center [363, 245] width 252 height 23
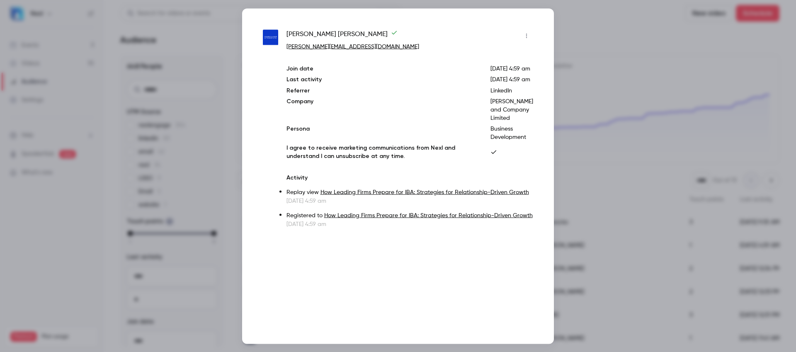
click at [623, 89] on div at bounding box center [398, 176] width 796 height 352
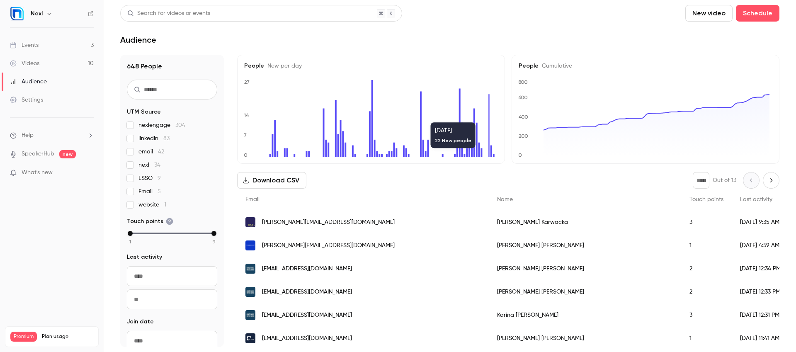
click at [31, 96] on div "Settings" at bounding box center [26, 100] width 33 height 8
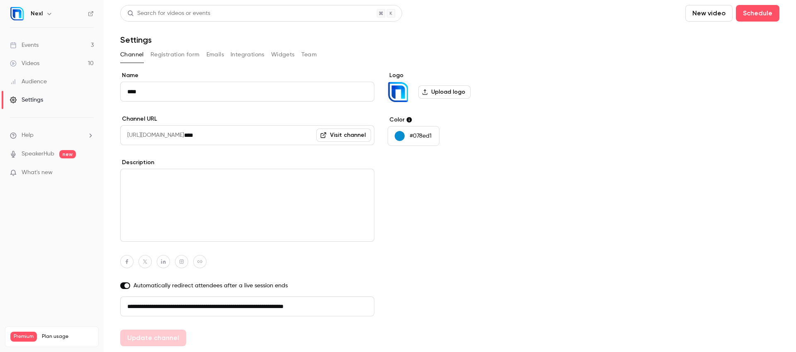
click at [316, 54] on button "Team" at bounding box center [309, 54] width 16 height 13
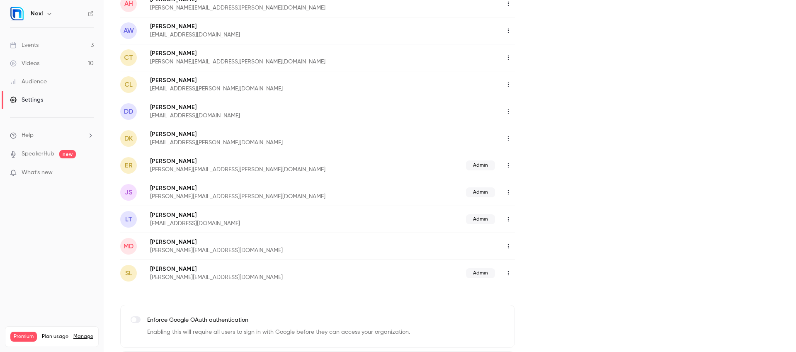
scroll to position [128, 0]
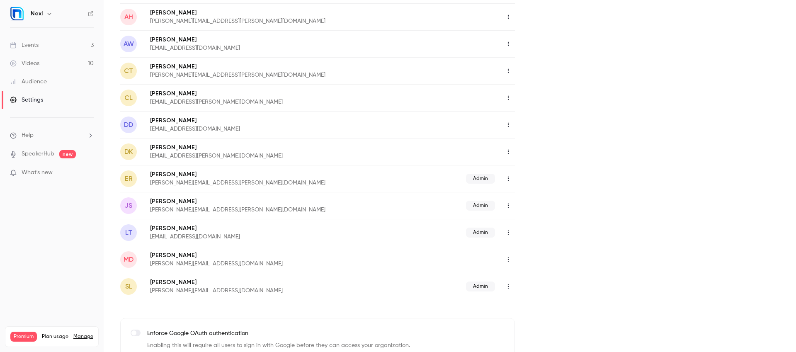
click at [508, 101] on button "button" at bounding box center [508, 97] width 13 height 13
click at [538, 142] on div "Delete member" at bounding box center [553, 140] width 63 height 8
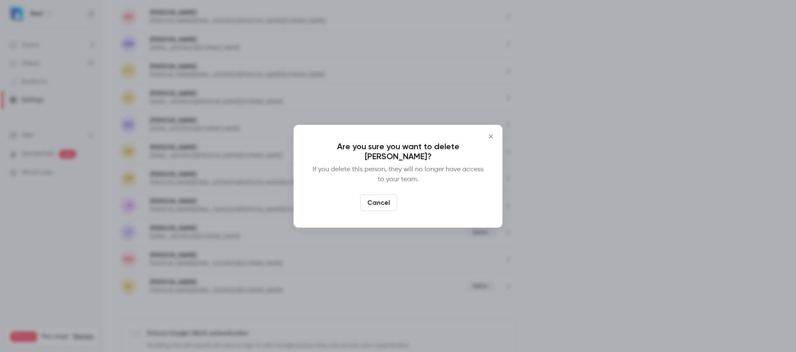
click at [409, 202] on button "Delete" at bounding box center [418, 202] width 36 height 17
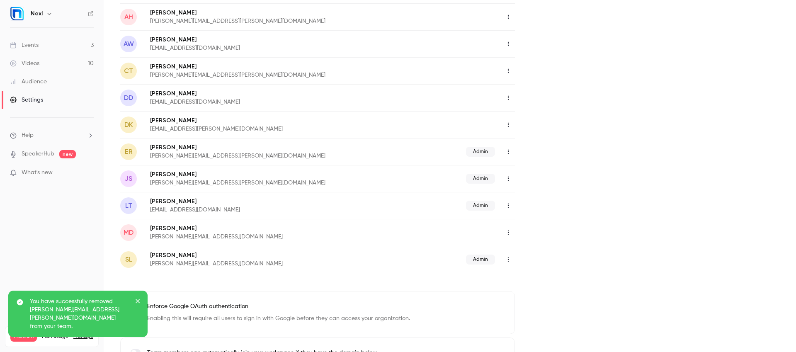
click at [141, 304] on icon "close" at bounding box center [138, 301] width 6 height 7
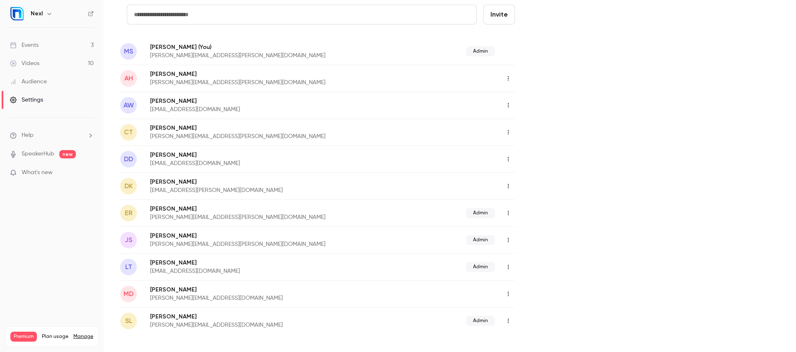
scroll to position [82, 0]
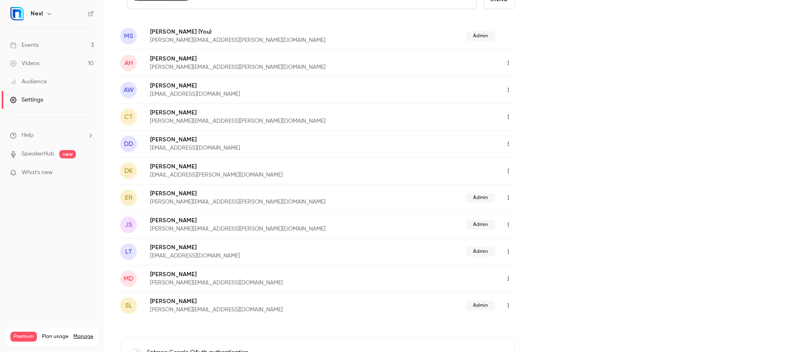
click at [506, 249] on icon "button" at bounding box center [508, 252] width 7 height 6
click at [363, 273] on div at bounding box center [398, 176] width 796 height 352
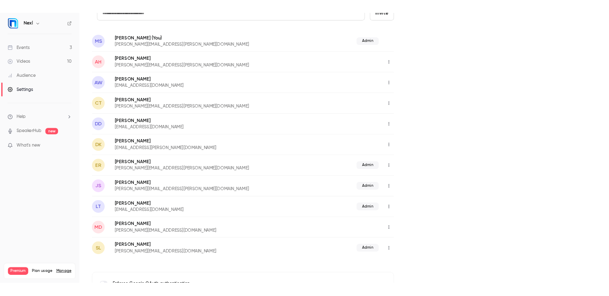
scroll to position [0, 0]
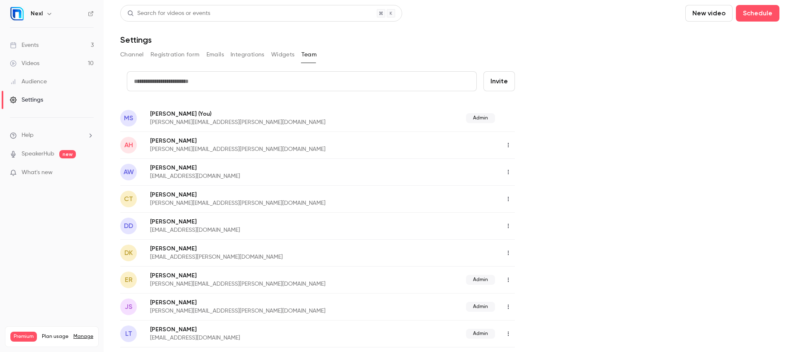
click at [27, 42] on div "Events" at bounding box center [24, 45] width 29 height 8
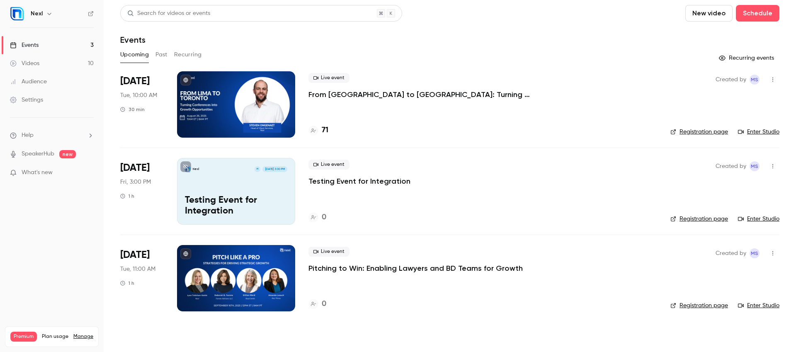
click at [36, 86] on link "Audience" at bounding box center [52, 82] width 104 height 18
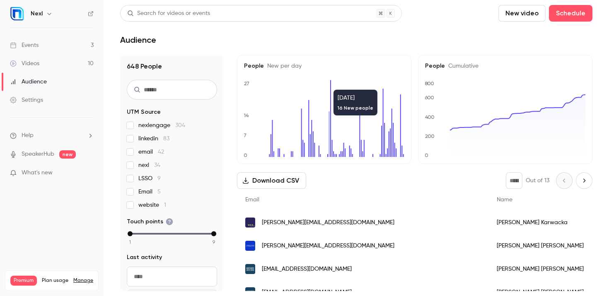
click at [330, 85] on icon "0 7 14 27" at bounding box center [324, 118] width 160 height 77
click at [320, 30] on header "Search for videos or events New video Schedule Audience" at bounding box center [356, 25] width 473 height 40
